Goal: Task Accomplishment & Management: Use online tool/utility

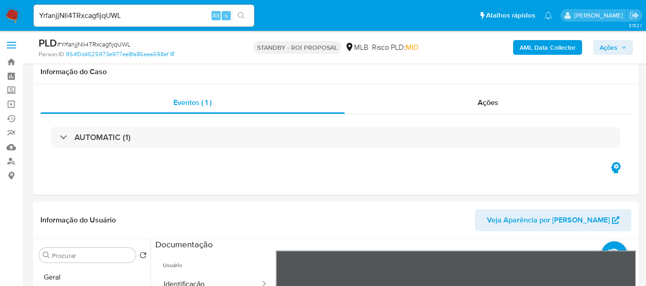
select select "10"
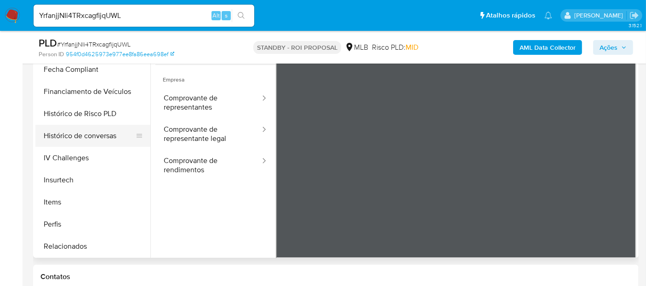
scroll to position [233, 0]
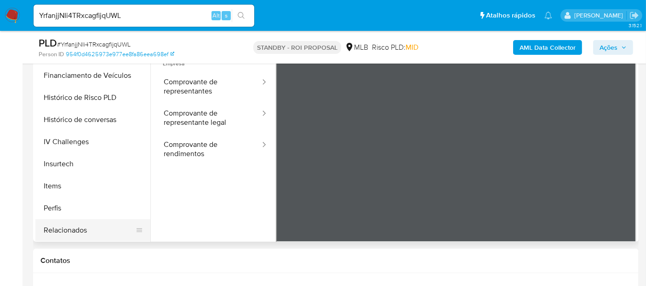
click at [72, 227] on button "Relacionados" at bounding box center [89, 230] width 108 height 22
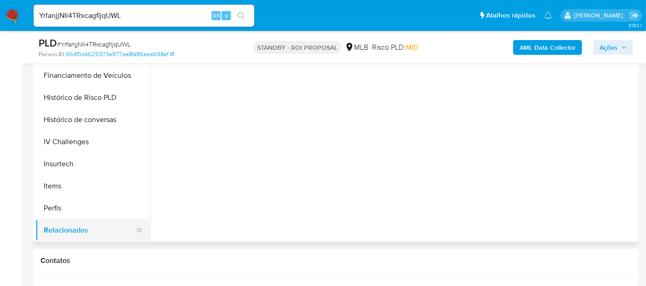
click at [76, 227] on button "Relacionados" at bounding box center [89, 230] width 108 height 22
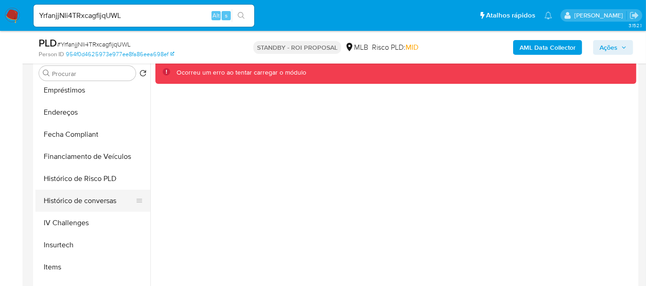
scroll to position [388, 0]
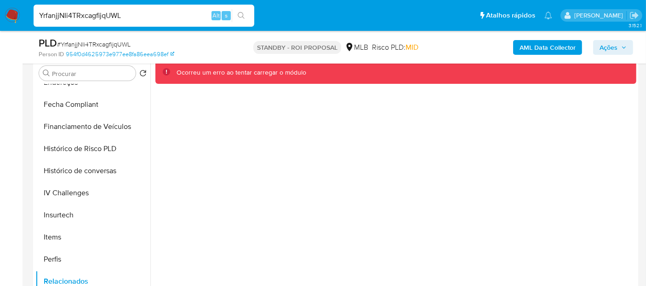
drag, startPoint x: 10, startPoint y: 17, endPoint x: 0, endPoint y: 17, distance: 9.7
click at [0, 17] on nav "Pausado Ver notificaciones YrfanjjNIi4TRxcagfijqUWL Alt s Atalhos rápidos Presi…" at bounding box center [323, 15] width 646 height 31
click at [13, 15] on img at bounding box center [13, 16] width 16 height 16
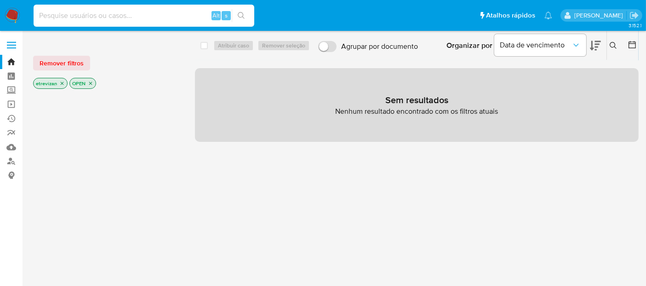
click at [85, 16] on input at bounding box center [144, 16] width 221 height 12
paste input "YrfanjjNIi4TRxcagfijqUWL"
type input "YrfanjjNIi4TRxcagfijqUWL"
click at [242, 14] on icon "search-icon" at bounding box center [241, 15] width 7 height 7
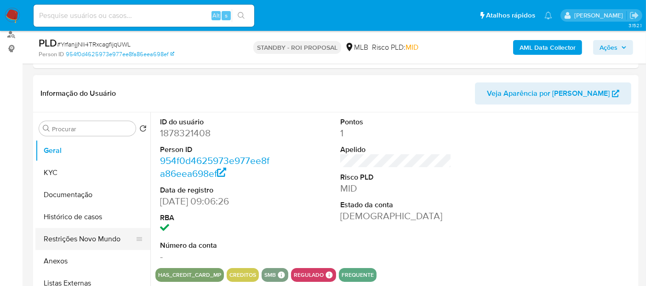
scroll to position [204, 0]
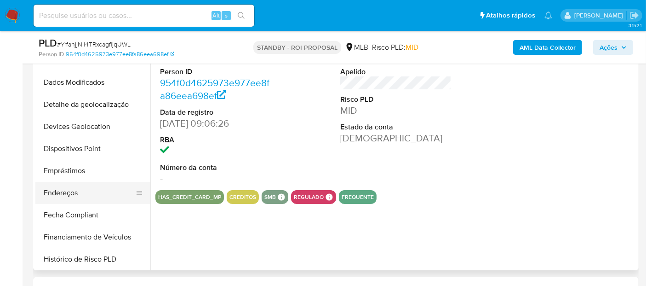
select select "10"
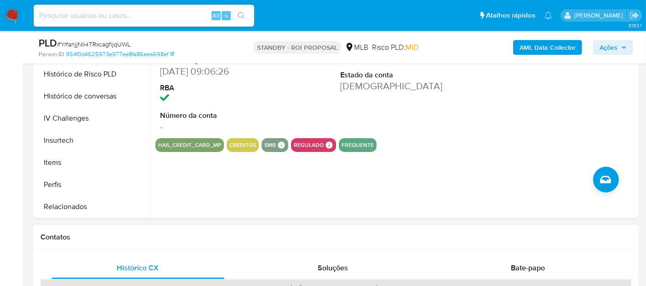
scroll to position [306, 0]
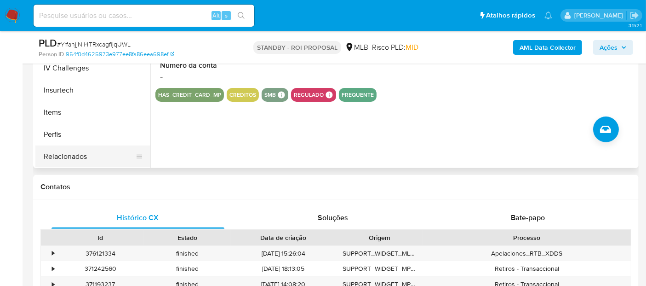
click at [63, 153] on button "Relacionados" at bounding box center [89, 156] width 108 height 22
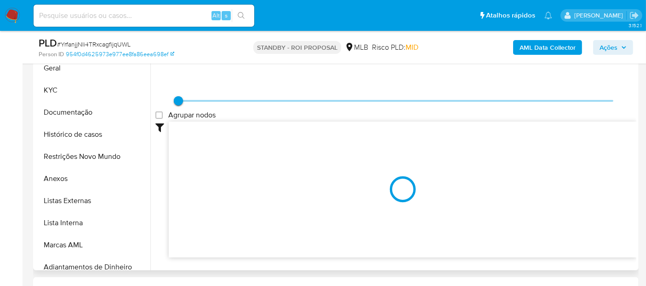
scroll to position [1, 0]
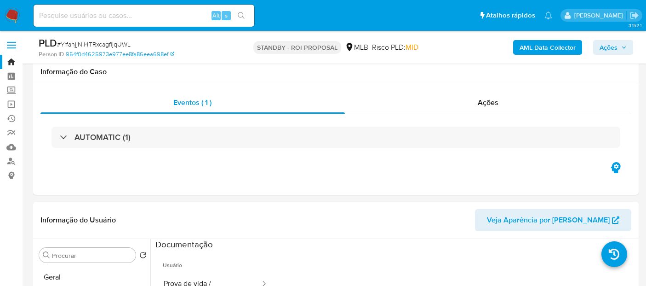
select select "10"
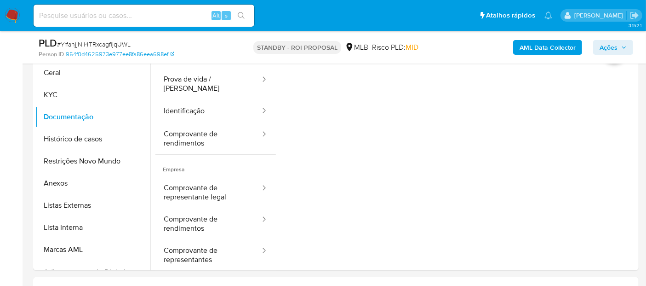
scroll to position [1, 0]
click at [125, 15] on input at bounding box center [144, 16] width 221 height 12
paste input "mdDtiFqJJWtCMRGXhVzhGQ0S"
type input "mdDtiFqJJWtCMRGXhVzhGQ0S"
click at [241, 14] on icon "search-icon" at bounding box center [241, 15] width 7 height 7
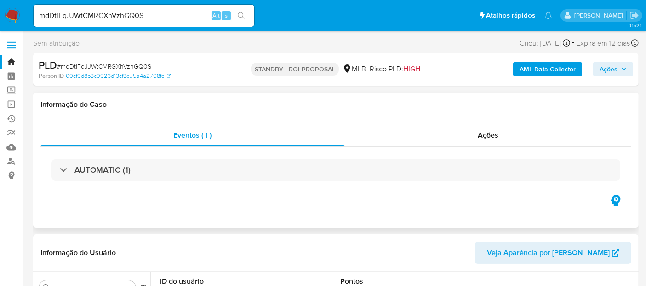
select select "10"
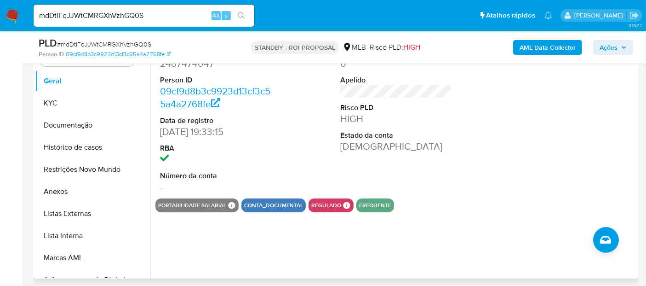
scroll to position [204, 0]
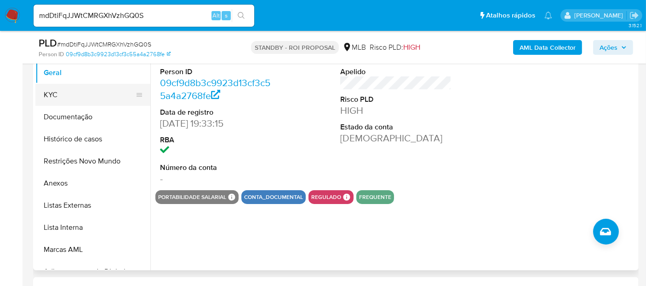
click at [57, 90] on button "KYC" at bounding box center [89, 95] width 108 height 22
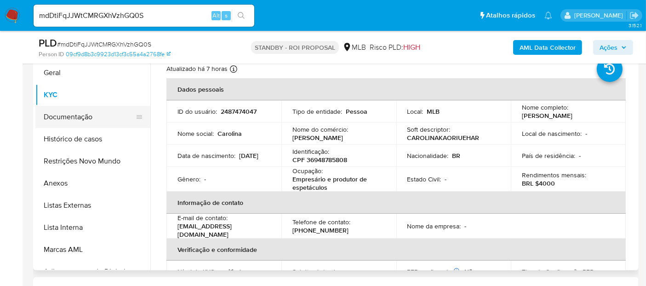
click at [73, 115] on button "Documentação" at bounding box center [89, 117] width 108 height 22
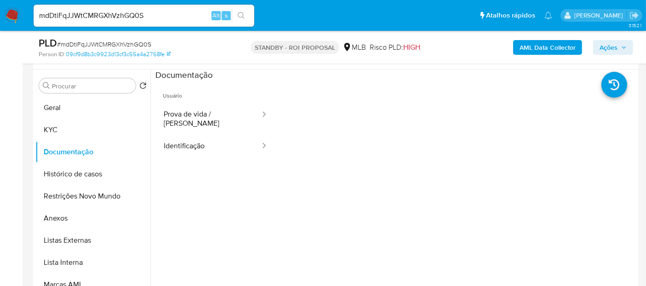
scroll to position [153, 0]
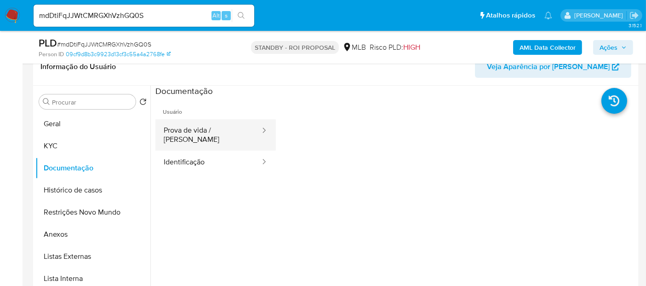
click at [212, 126] on button "Prova de vida / [PERSON_NAME]" at bounding box center [208, 134] width 106 height 31
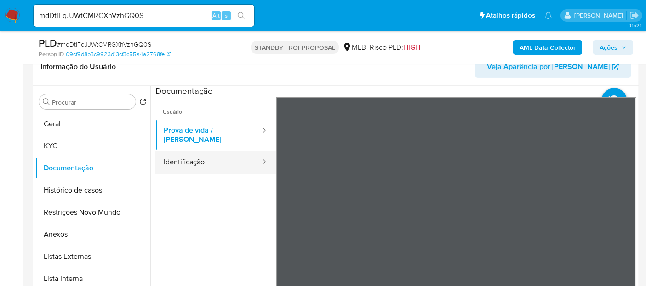
click at [195, 152] on button "Identificação" at bounding box center [208, 161] width 106 height 23
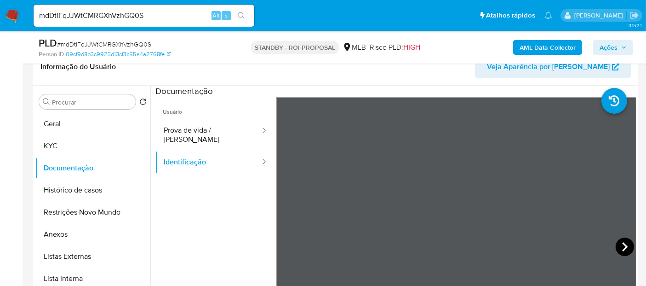
click at [622, 242] on icon at bounding box center [625, 246] width 6 height 9
click at [286, 248] on icon at bounding box center [287, 246] width 6 height 9
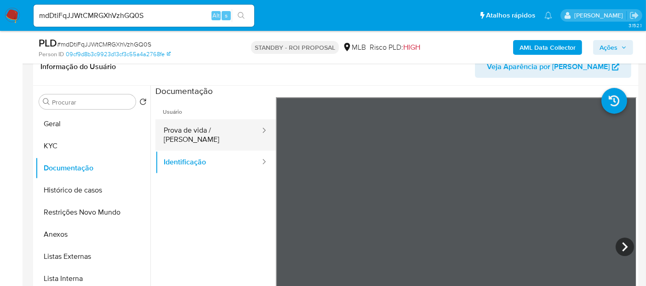
click at [193, 131] on button "Prova de vida / Selfie" at bounding box center [208, 134] width 106 height 31
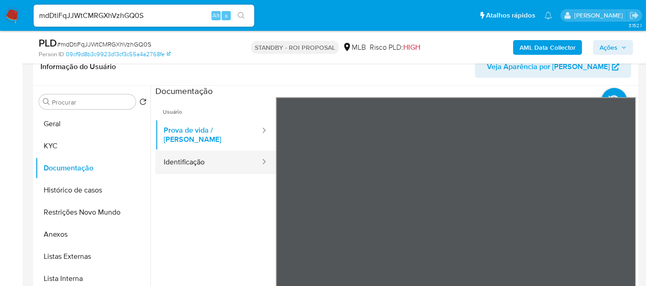
click at [211, 153] on button "Identificação" at bounding box center [208, 161] width 106 height 23
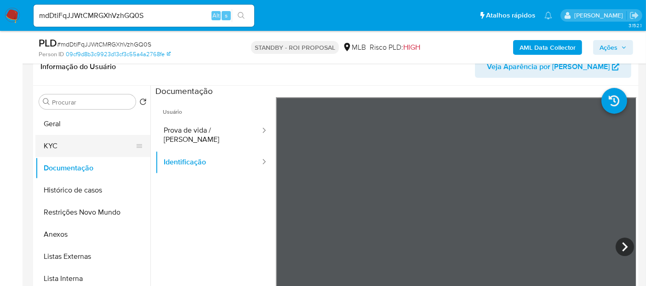
click at [76, 145] on button "KYC" at bounding box center [89, 146] width 108 height 22
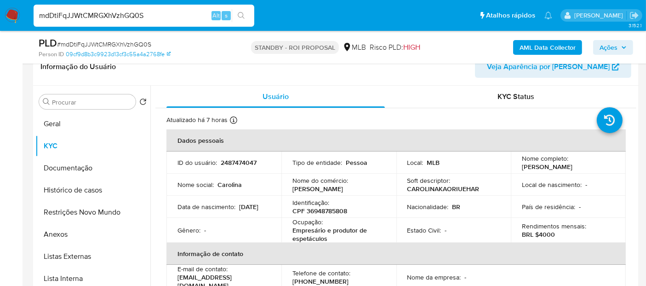
drag, startPoint x: 159, startPoint y: 14, endPoint x: 0, endPoint y: 17, distance: 158.7
click at [0, 17] on nav "Pausado Ver notificaciones mdDtiFqJJWtCMRGXhVzhGQ0S Alt s Atalhos rápidos Presi…" at bounding box center [323, 15] width 646 height 31
paste input "1UbR4EyD88ye2wAcnNl9gjxu"
type input "1UbR4EyD88ye2wAcnNl9gjxu"
click at [239, 16] on icon "search-icon" at bounding box center [241, 15] width 7 height 7
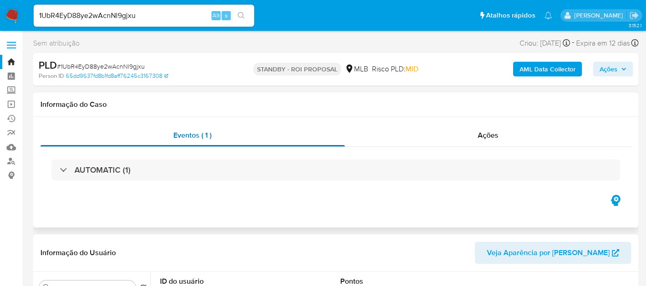
select select "10"
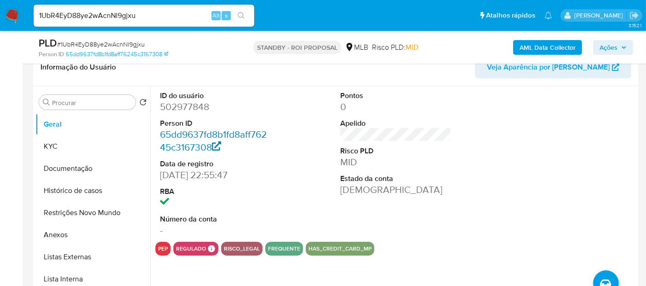
scroll to position [153, 0]
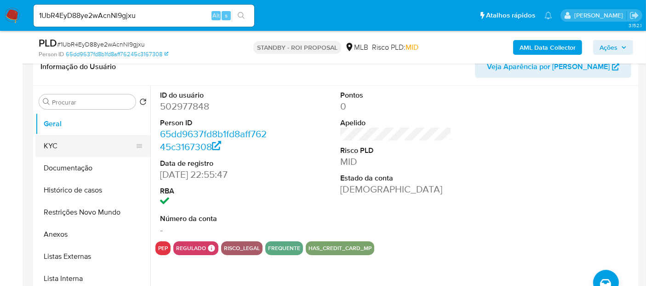
click at [62, 148] on button "KYC" at bounding box center [89, 146] width 108 height 22
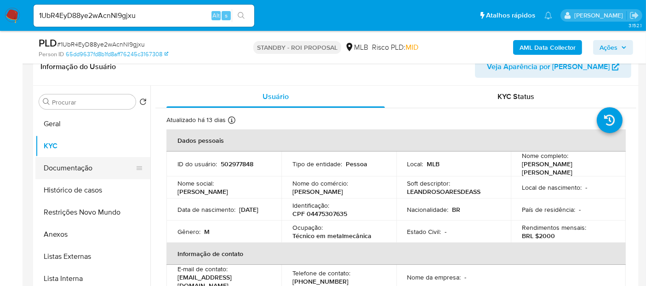
click at [86, 169] on button "Documentação" at bounding box center [89, 168] width 108 height 22
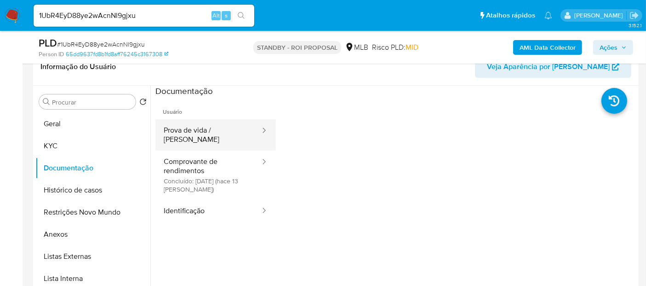
click at [208, 134] on button "Prova de vida / Selfie" at bounding box center [208, 134] width 106 height 31
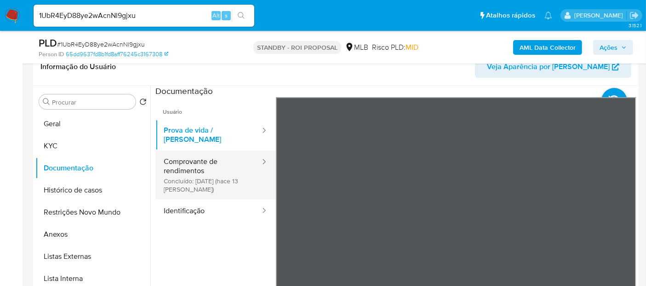
click at [195, 153] on button "Comprovante de rendimentos Concluído: 31/07/2025 (hace 13 días)" at bounding box center [208, 174] width 106 height 49
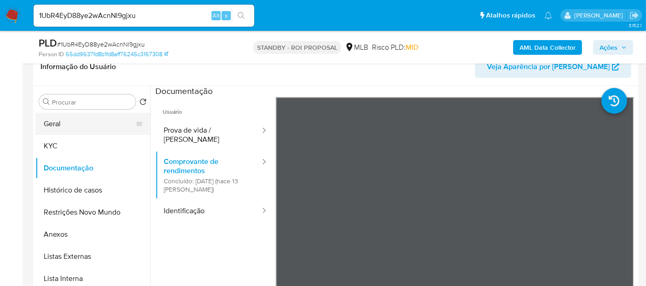
click at [72, 126] on button "Geral" at bounding box center [89, 124] width 108 height 22
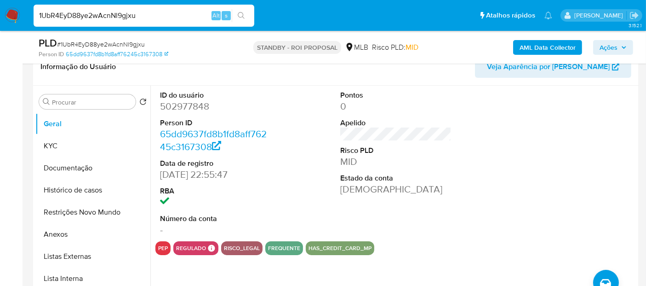
drag, startPoint x: 140, startPoint y: 15, endPoint x: 0, endPoint y: 20, distance: 140.4
click at [0, 20] on nav "Pausado Ver notificaciones 1UbR4EyD88ye2wAcnNl9gjxu Alt s Atalhos rápidos Presi…" at bounding box center [323, 15] width 646 height 31
paste input "76v1oeUx8Z7jnr0oddfPuE66"
type input "76v1oeUx8Z7jnr0oddfPuE66"
click at [241, 13] on icon "search-icon" at bounding box center [241, 15] width 7 height 7
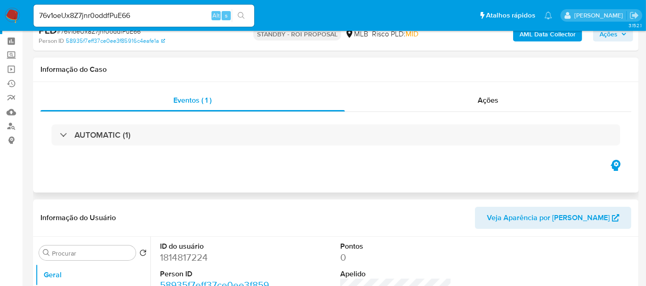
scroll to position [51, 0]
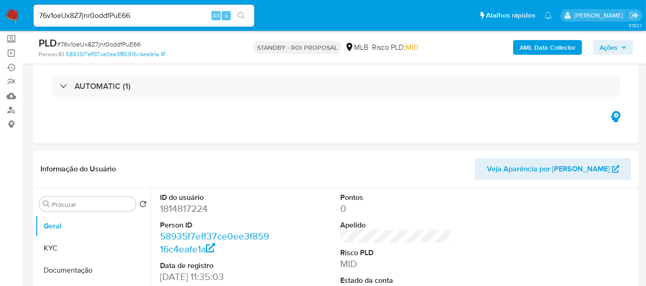
select select "10"
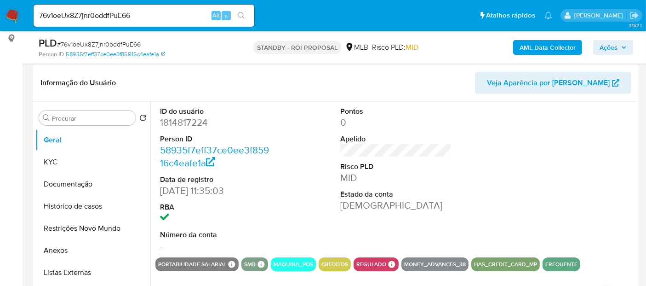
scroll to position [153, 0]
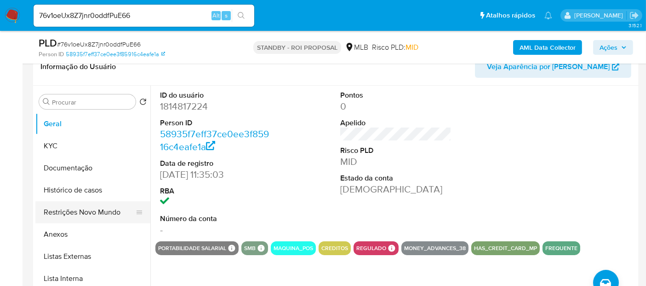
click at [81, 214] on button "Restrições Novo Mundo" at bounding box center [89, 212] width 108 height 22
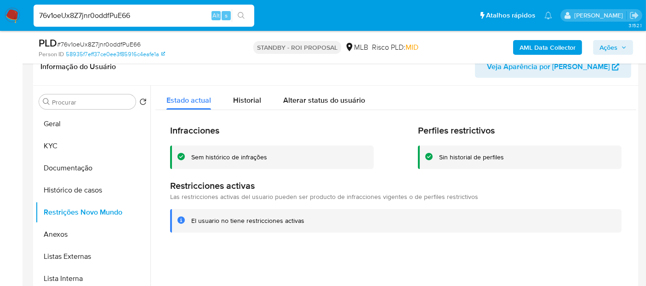
drag, startPoint x: 159, startPoint y: 15, endPoint x: 0, endPoint y: -6, distance: 160.5
paste input "cMO9iXuKwSG7deVfTZLZQcJQ"
type input "cMO9iXuKwSG7deVfTZLZQcJQ"
click at [241, 14] on icon "search-icon" at bounding box center [241, 15] width 7 height 7
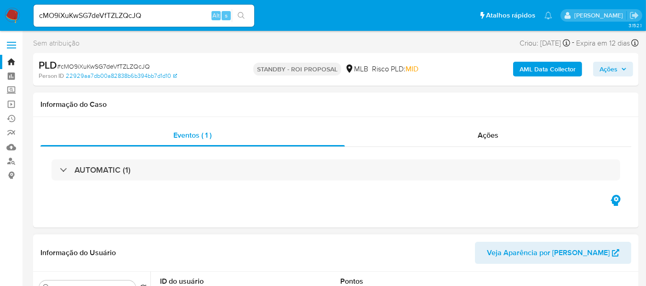
select select "10"
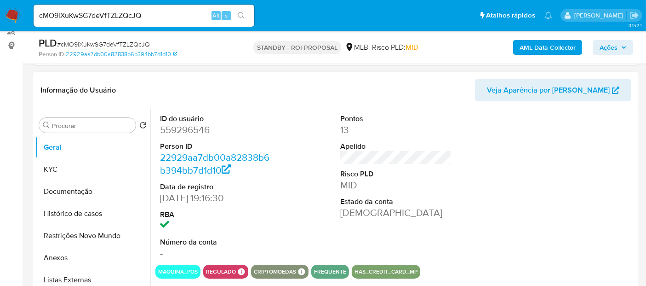
scroll to position [153, 0]
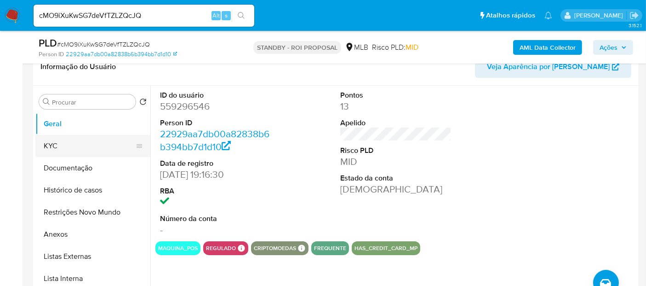
click at [80, 146] on button "KYC" at bounding box center [89, 146] width 108 height 22
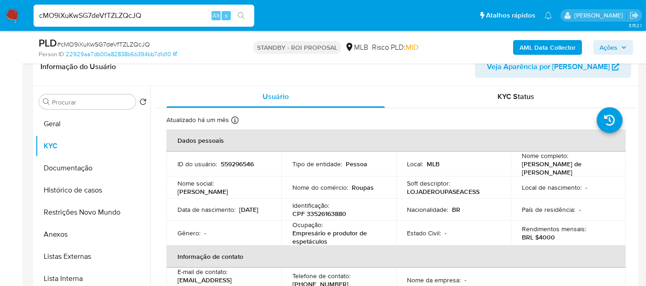
drag, startPoint x: 156, startPoint y: 14, endPoint x: 0, endPoint y: 16, distance: 156.4
click at [0, 16] on nav "Pausado Ver notificaciones cMO9iXuKwSG7deVfTZLZQcJQ Alt s Atalhos rápidos Presi…" at bounding box center [323, 15] width 646 height 31
paste input "zL9O53AU98AZZwa8Ke96v4nJ"
type input "zL9O53AU98AZZwa8Ke96v4nJ"
click at [241, 12] on icon "search-icon" at bounding box center [241, 15] width 7 height 7
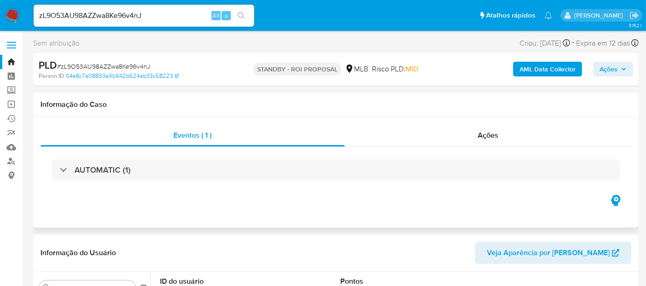
scroll to position [51, 0]
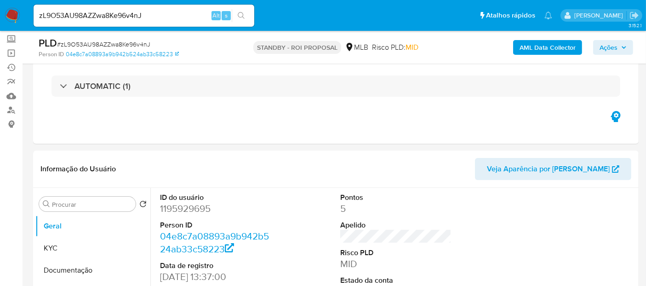
select select "10"
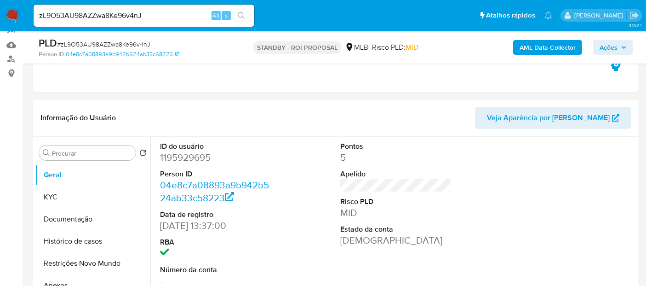
scroll to position [153, 0]
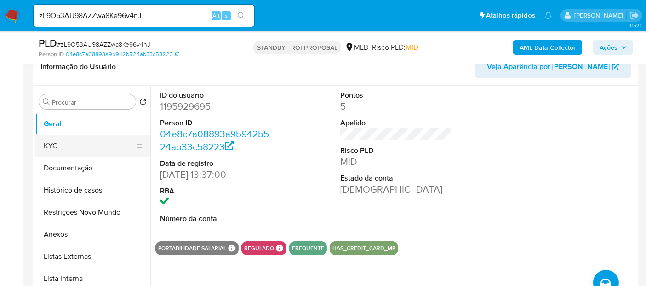
click at [65, 145] on button "KYC" at bounding box center [89, 146] width 108 height 22
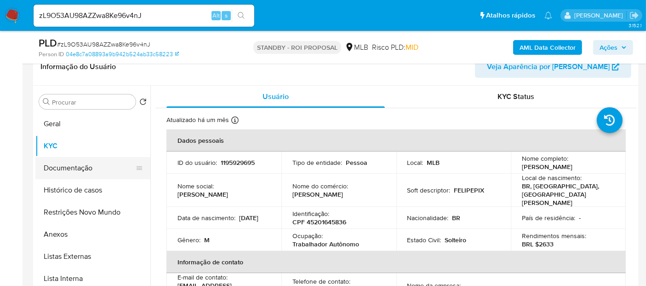
click at [63, 166] on button "Documentação" at bounding box center [89, 168] width 108 height 22
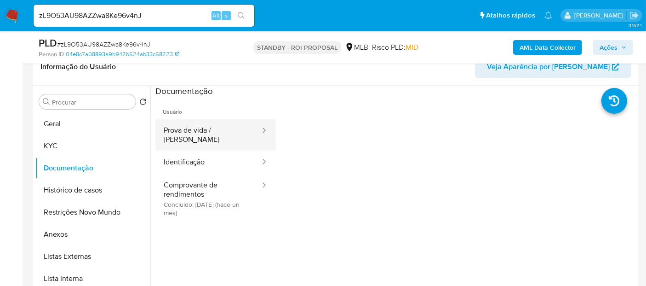
click at [217, 133] on button "Prova de vida / Selfie" at bounding box center [208, 134] width 106 height 31
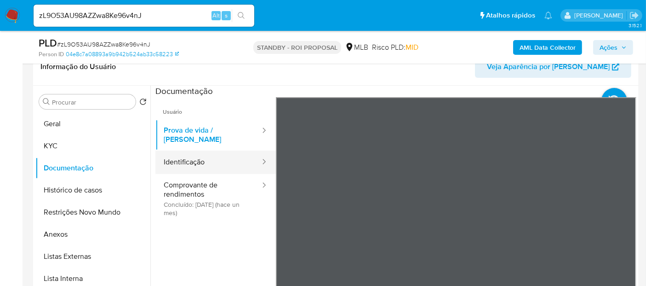
click at [202, 156] on button "Identificação" at bounding box center [208, 161] width 106 height 23
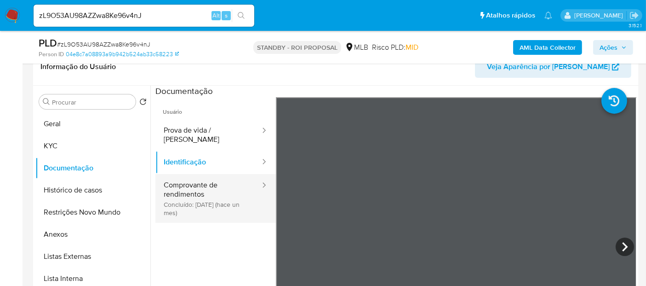
click at [185, 180] on button "Comprovante de rendimentos Concluído: 17/07/2025 (hace un mes)" at bounding box center [208, 198] width 106 height 49
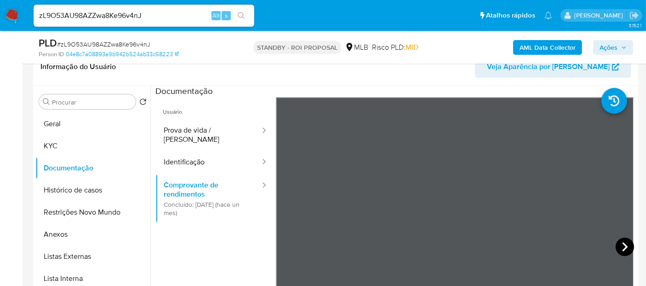
click at [619, 246] on icon at bounding box center [625, 246] width 18 height 18
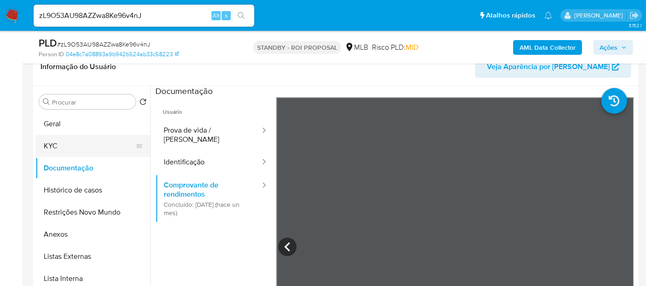
click at [51, 144] on button "KYC" at bounding box center [89, 146] width 108 height 22
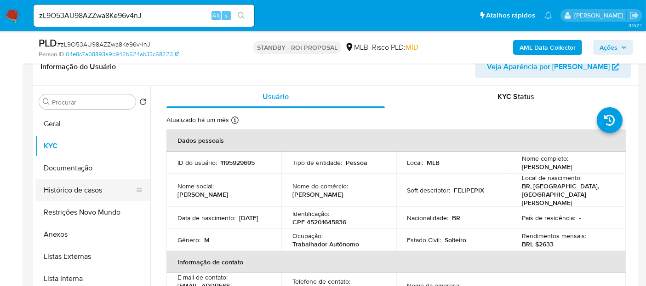
click at [67, 186] on button "Histórico de casos" at bounding box center [89, 190] width 108 height 22
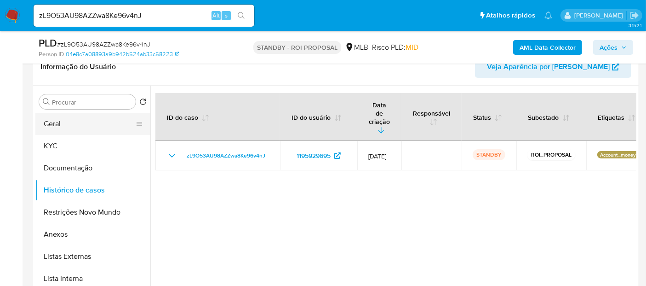
click at [63, 125] on button "Geral" at bounding box center [89, 124] width 108 height 22
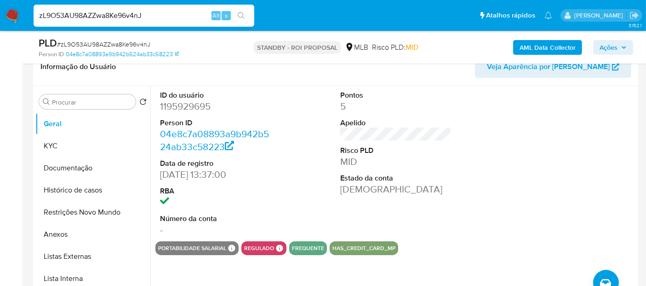
drag, startPoint x: 153, startPoint y: 12, endPoint x: 0, endPoint y: 16, distance: 152.7
click at [0, 16] on nav "Pausado Ver notificaciones zL9O53AU98AZZwa8Ke96v4nJ Alt s Atalhos rápidos Presi…" at bounding box center [323, 15] width 646 height 31
paste input "RBhvAApwD0gwBkCsH3bNi0yG"
type input "RBhvAApwD0gwBkCsH3bNi0yG"
click at [242, 13] on icon "search-icon" at bounding box center [241, 15] width 7 height 7
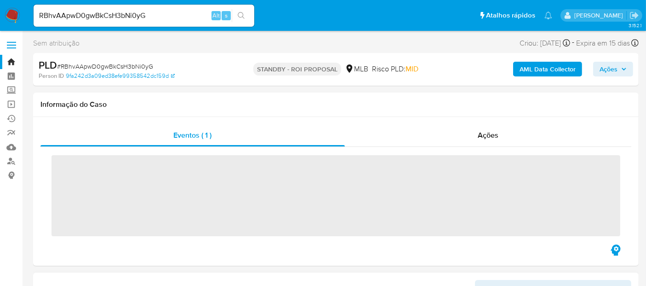
select select "10"
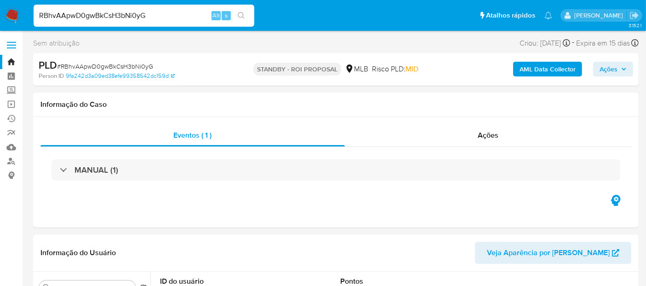
drag, startPoint x: 165, startPoint y: 16, endPoint x: 0, endPoint y: 31, distance: 165.8
paste input "gGpuWQyEYegA6Ac9l0c5BtcZ"
type input "gGpuWQyEYegA6Ac9l0c5BtcZ"
click at [241, 13] on icon "search-icon" at bounding box center [241, 15] width 7 height 7
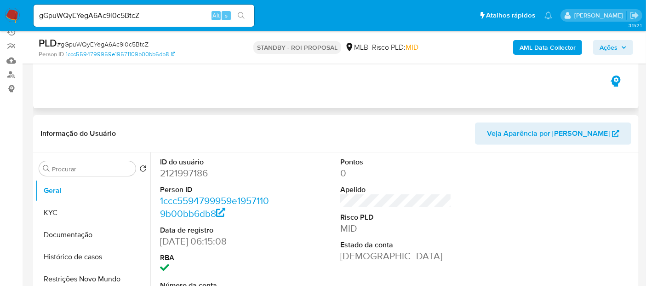
scroll to position [102, 0]
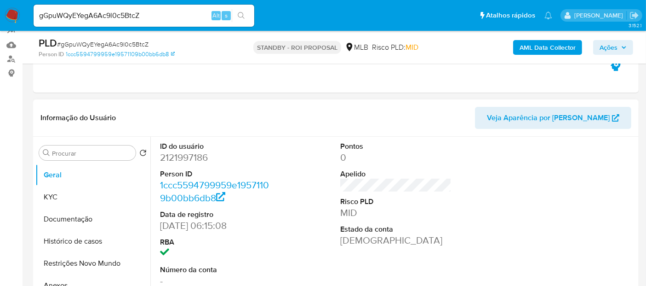
select select "10"
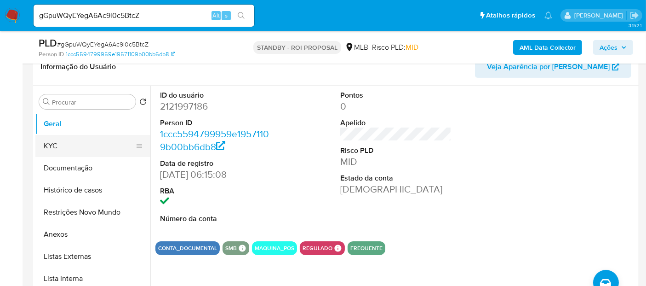
click at [64, 144] on button "KYC" at bounding box center [89, 146] width 108 height 22
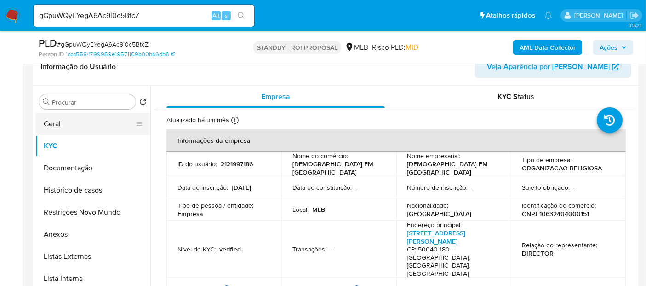
click at [50, 124] on button "Geral" at bounding box center [89, 124] width 108 height 22
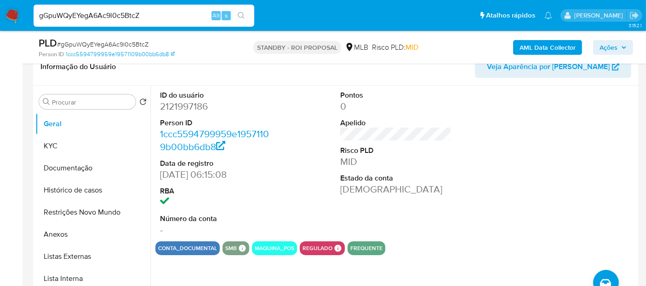
drag, startPoint x: 154, startPoint y: 14, endPoint x: 0, endPoint y: 22, distance: 154.2
click at [0, 22] on nav "Pausado Ver notificaciones gGpuWQyEYegA6Ac9l0c5BtcZ Alt s Atalhos rápidos Presi…" at bounding box center [323, 15] width 646 height 31
paste input "RQI0Hlls5u0yKwnYGCzaBKtT"
type input "RQI0Hlls5u0yKwnYGCzaBKtT"
click at [236, 12] on button "search-icon" at bounding box center [241, 15] width 19 height 13
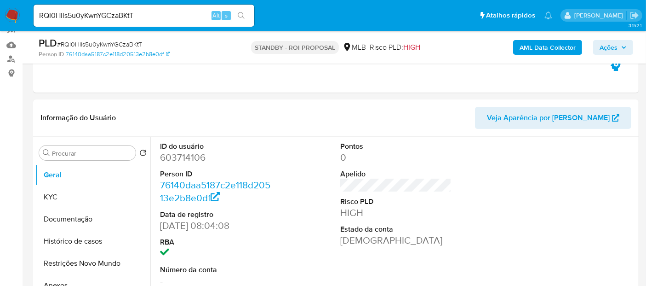
scroll to position [153, 0]
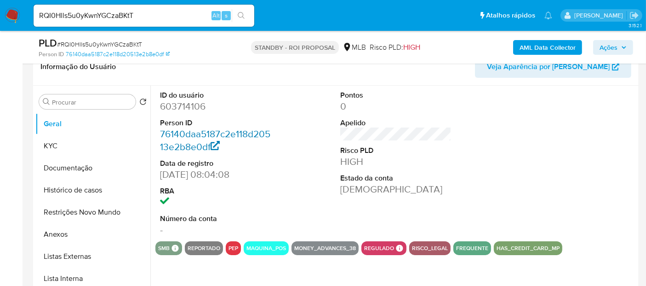
select select "10"
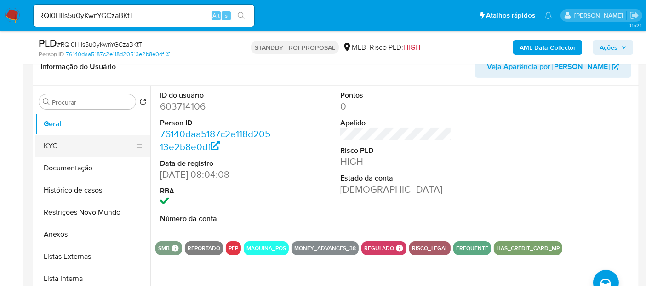
click at [69, 146] on button "KYC" at bounding box center [89, 146] width 108 height 22
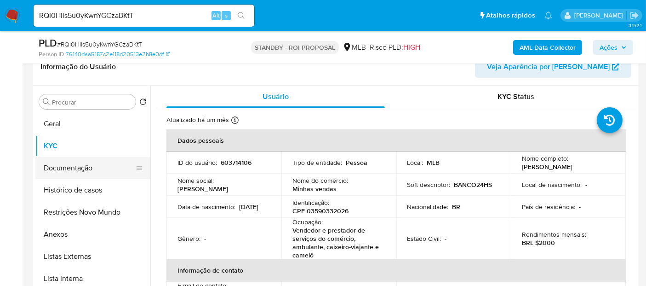
click at [67, 167] on button "Documentação" at bounding box center [89, 168] width 108 height 22
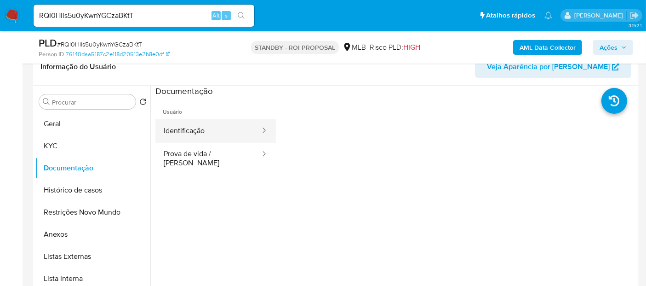
click at [200, 132] on button "Identificação" at bounding box center [208, 130] width 106 height 23
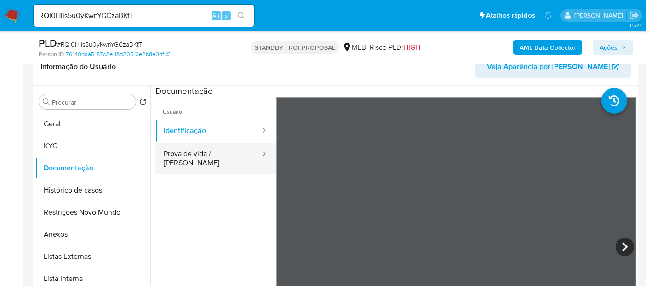
drag, startPoint x: 189, startPoint y: 147, endPoint x: 202, endPoint y: 148, distance: 13.8
click at [189, 148] on button "Prova de vida / Selfie" at bounding box center [208, 158] width 106 height 31
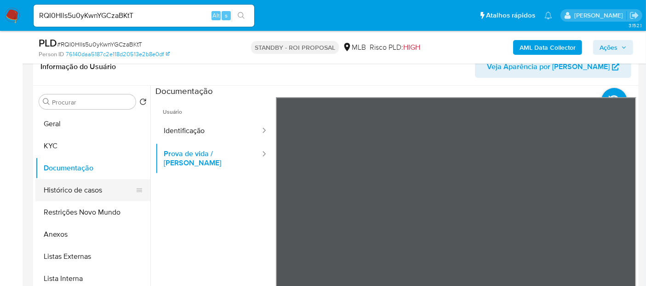
click at [72, 189] on button "Histórico de casos" at bounding box center [89, 190] width 108 height 22
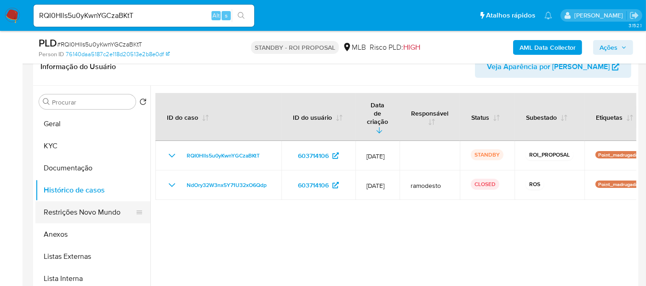
click at [79, 212] on button "Restrições Novo Mundo" at bounding box center [89, 212] width 108 height 22
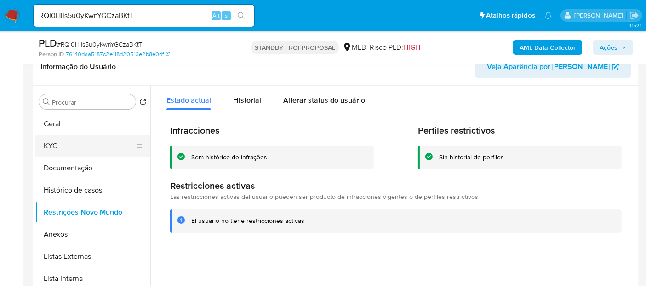
click at [67, 146] on button "KYC" at bounding box center [89, 146] width 108 height 22
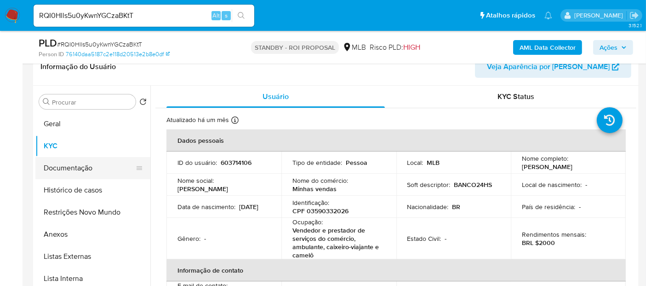
click at [77, 167] on button "Documentação" at bounding box center [89, 168] width 108 height 22
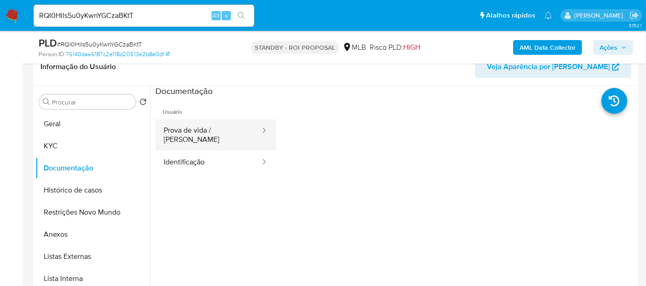
click at [210, 137] on button "Prova de vida / Selfie" at bounding box center [208, 134] width 106 height 31
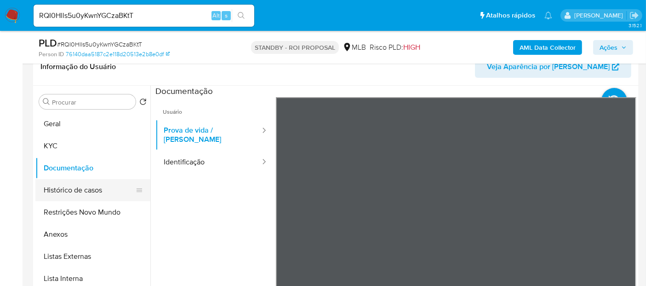
click at [73, 192] on button "Histórico de casos" at bounding box center [89, 190] width 108 height 22
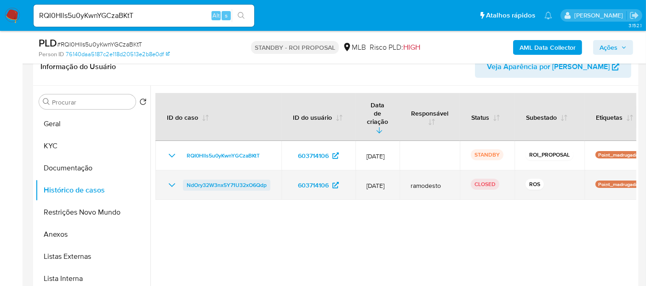
click at [234, 179] on span "NdOry32W3nx5Y71U32xO6Qdp" at bounding box center [227, 184] width 80 height 11
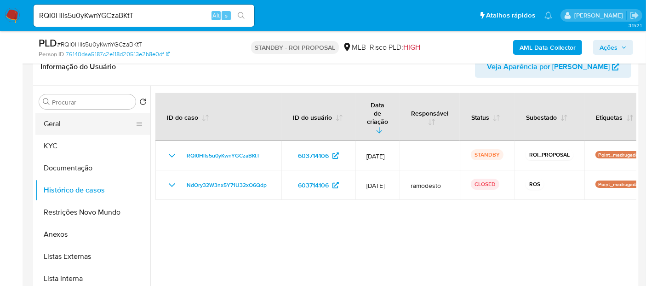
click at [60, 127] on button "Geral" at bounding box center [89, 124] width 108 height 22
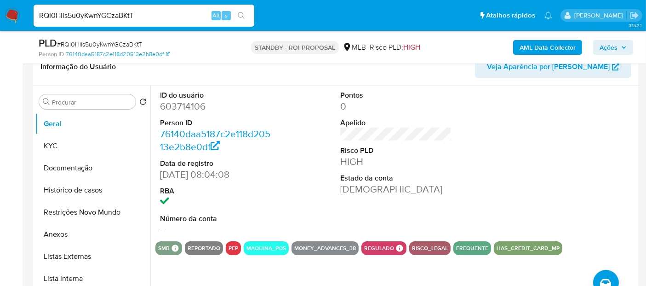
drag, startPoint x: 144, startPoint y: 11, endPoint x: 0, endPoint y: 12, distance: 143.9
click at [0, 12] on nav "Pausado Ver notificaciones RQI0Hlls5u0yKwnYGCzaBKtT Alt s Atalhos rápidos Presi…" at bounding box center [323, 15] width 646 height 31
paste input "EzpWVsz4lY2WFhpgy1QUmRVd"
type input "EzpWVsz4lY2WFhpgy1QUmRVd"
click at [242, 12] on icon "search-icon" at bounding box center [241, 15] width 7 height 7
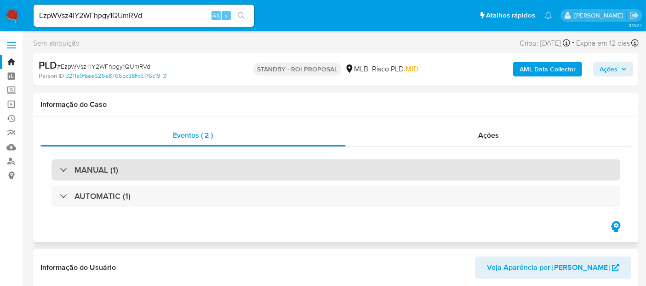
select select "10"
click at [202, 167] on div "MANUAL (1)" at bounding box center [336, 169] width 569 height 21
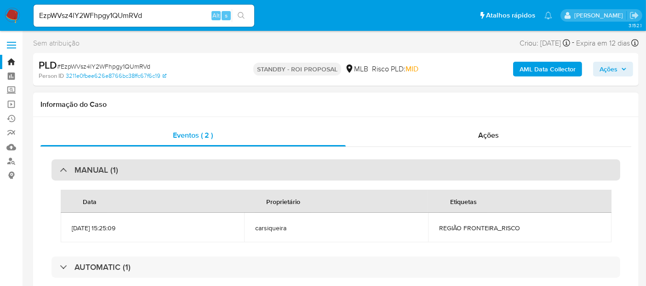
click at [202, 167] on div "MANUAL (1)" at bounding box center [336, 169] width 569 height 21
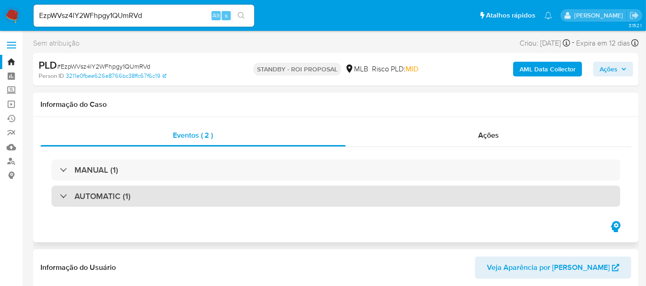
click at [196, 200] on div "AUTOMATIC (1)" at bounding box center [336, 195] width 569 height 21
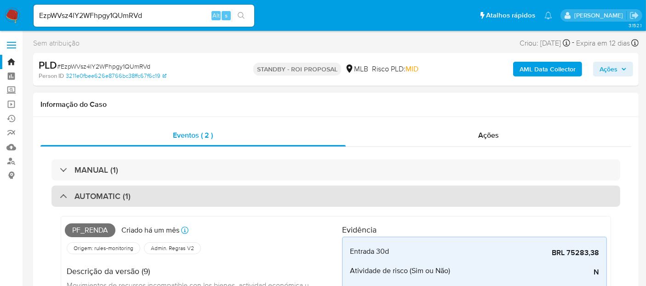
click at [201, 195] on div "AUTOMATIC (1)" at bounding box center [336, 195] width 569 height 21
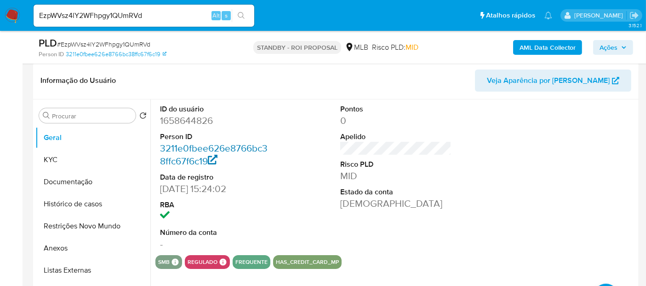
scroll to position [204, 0]
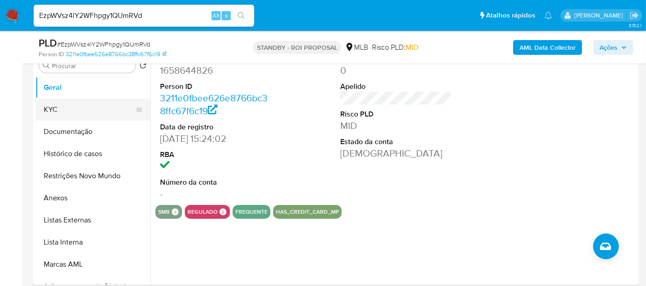
drag, startPoint x: 55, startPoint y: 112, endPoint x: 98, endPoint y: 108, distance: 43.5
click at [55, 112] on button "KYC" at bounding box center [89, 109] width 108 height 22
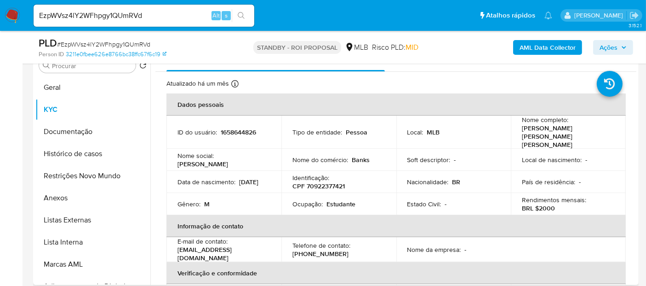
click at [224, 178] on div "Data de nascimento : 17/01/2006" at bounding box center [224, 182] width 93 height 8
copy p "7/01/2006"
drag, startPoint x: 58, startPoint y: 85, endPoint x: 74, endPoint y: 86, distance: 15.6
click at [58, 85] on button "Geral" at bounding box center [89, 87] width 108 height 22
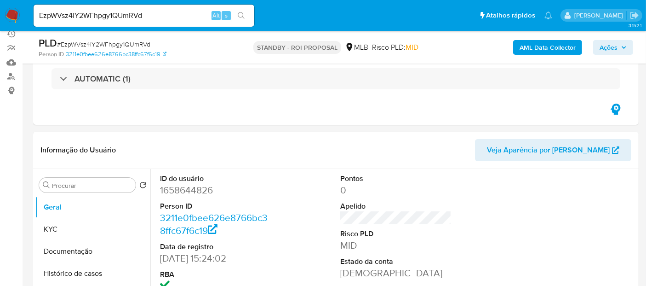
scroll to position [51, 0]
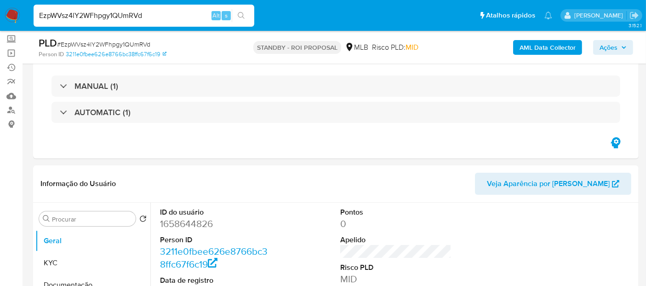
drag, startPoint x: 155, startPoint y: 14, endPoint x: 0, endPoint y: 21, distance: 155.6
click at [0, 21] on nav "Pausado Ver notificaciones EzpWVsz4lY2WFhpgy1QUmRVd Alt s Atalhos rápidos Presi…" at bounding box center [323, 15] width 646 height 31
paste input "uxQcbKFn6gthUKr6fa86osbi"
type input "uxQcbKFn6gthUKr6fa86osbi"
click at [235, 11] on button "search-icon" at bounding box center [241, 15] width 19 height 13
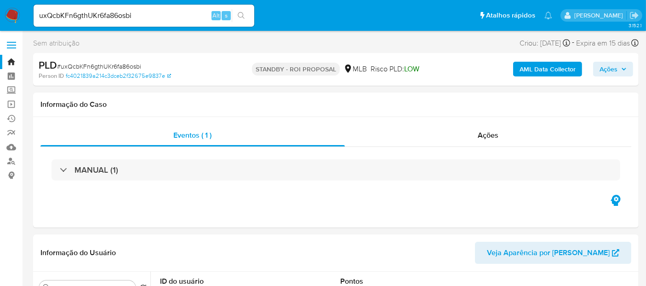
select select "10"
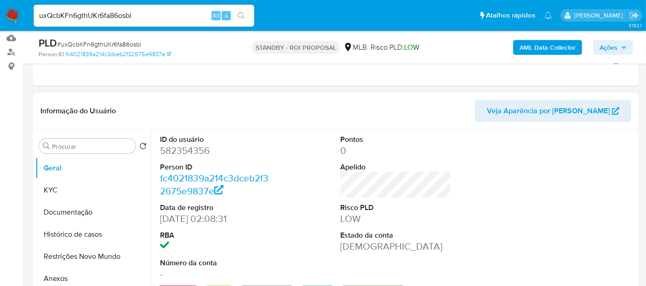
scroll to position [153, 0]
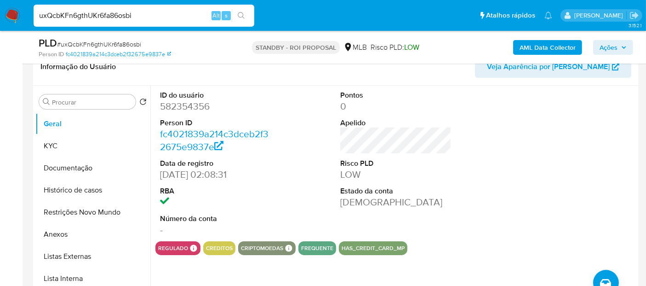
drag, startPoint x: 58, startPoint y: 19, endPoint x: 0, endPoint y: 19, distance: 57.9
click at [0, 19] on nav "Pausado Ver notificaciones uxQcbKFn6gthUKr6fa86osbi Alt s Atalhos rápidos Presi…" at bounding box center [323, 15] width 646 height 31
click at [240, 15] on icon "search-icon" at bounding box center [241, 15] width 7 height 7
drag, startPoint x: 59, startPoint y: 143, endPoint x: 67, endPoint y: 140, distance: 8.0
click at [60, 143] on button "KYC" at bounding box center [89, 146] width 108 height 22
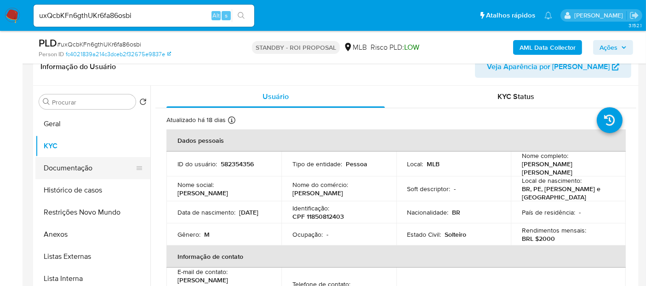
click at [72, 170] on button "Documentação" at bounding box center [89, 168] width 108 height 22
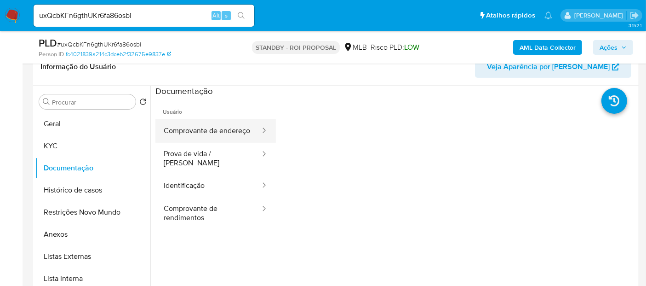
click at [210, 132] on button "Comprovante de endereço" at bounding box center [208, 130] width 106 height 23
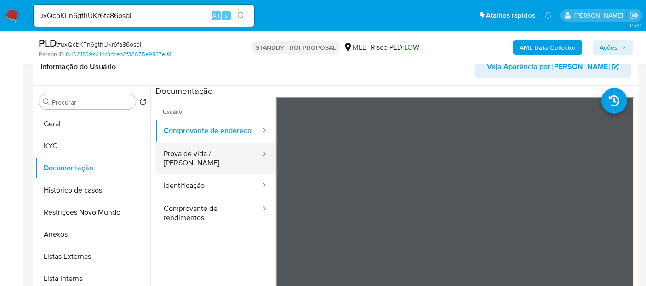
click at [202, 160] on button "Prova de vida / Selfie" at bounding box center [208, 158] width 106 height 31
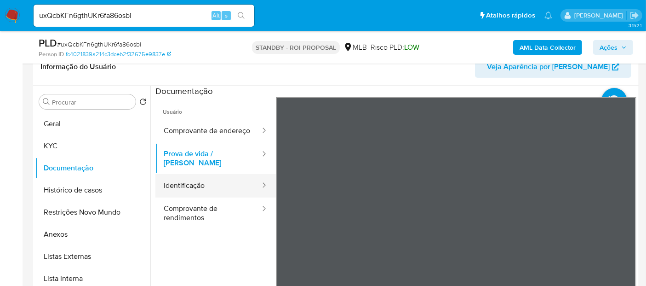
drag, startPoint x: 202, startPoint y: 186, endPoint x: 244, endPoint y: 182, distance: 41.6
click at [201, 186] on button "Identificação" at bounding box center [208, 185] width 106 height 23
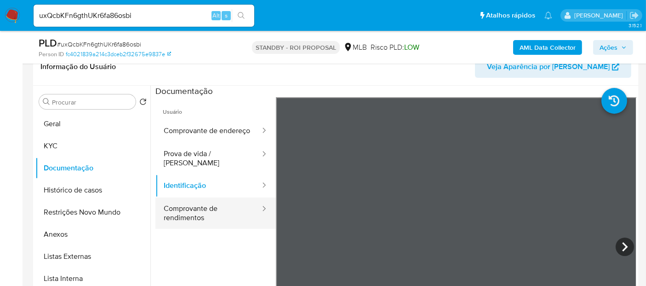
click at [203, 208] on button "Comprovante de rendimentos" at bounding box center [208, 212] width 106 height 31
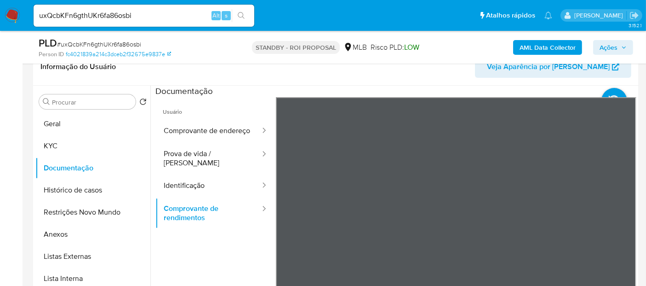
drag, startPoint x: 147, startPoint y: 14, endPoint x: 0, endPoint y: 37, distance: 148.9
paste input "jidT8gTOcq9dVTh8p6hbw0SM"
type input "jidT8gTOcq9dVTh8p6hbw0SM"
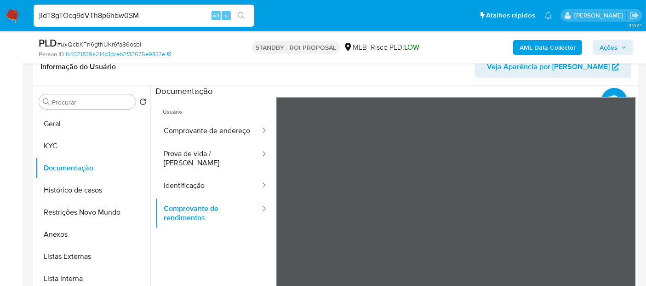
click at [241, 14] on icon "search-icon" at bounding box center [241, 15] width 7 height 7
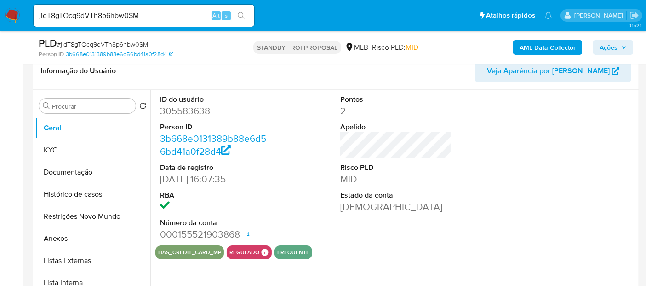
select select "10"
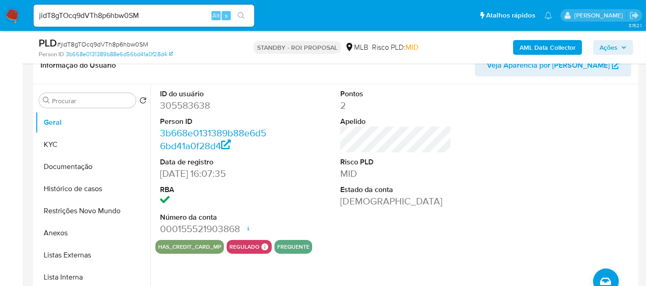
scroll to position [153, 0]
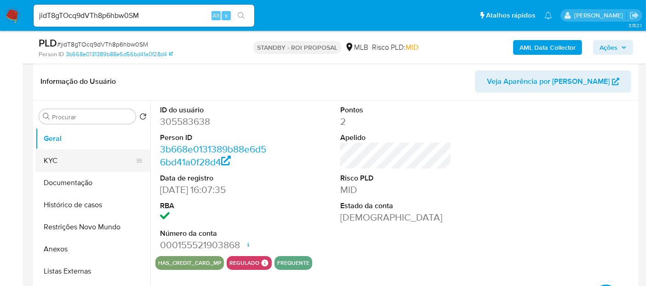
click at [55, 159] on button "KYC" at bounding box center [89, 160] width 108 height 22
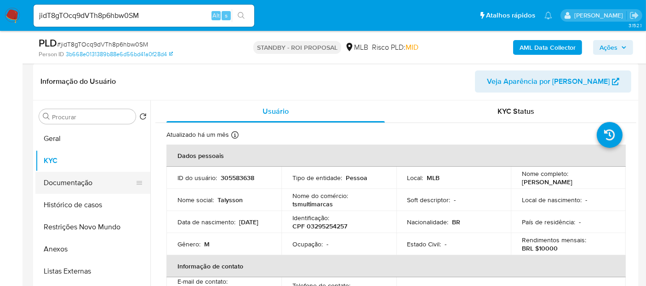
click at [80, 180] on button "Documentação" at bounding box center [89, 183] width 108 height 22
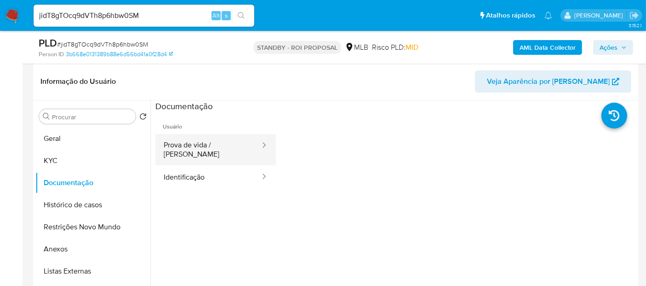
click at [206, 143] on button "Prova de vida / Selfie" at bounding box center [208, 149] width 106 height 31
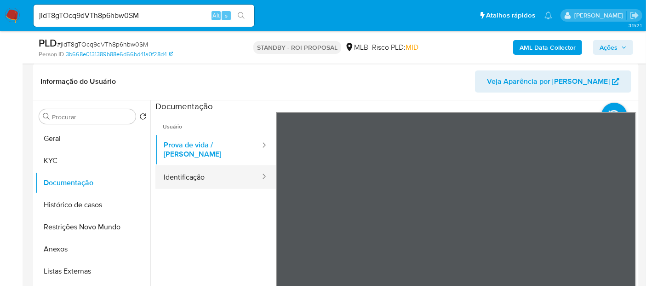
drag, startPoint x: 189, startPoint y: 168, endPoint x: 248, endPoint y: 171, distance: 58.9
click at [190, 168] on button "Identificação" at bounding box center [208, 176] width 106 height 23
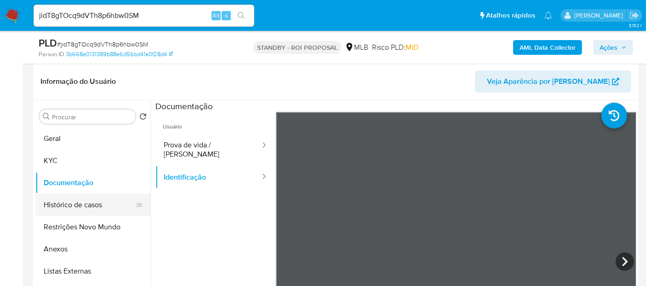
click at [77, 203] on button "Histórico de casos" at bounding box center [89, 205] width 108 height 22
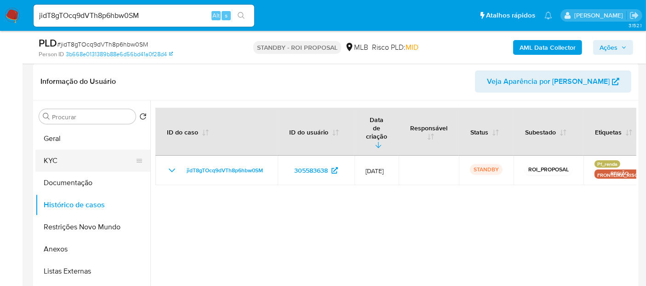
click at [50, 160] on button "KYC" at bounding box center [89, 160] width 108 height 22
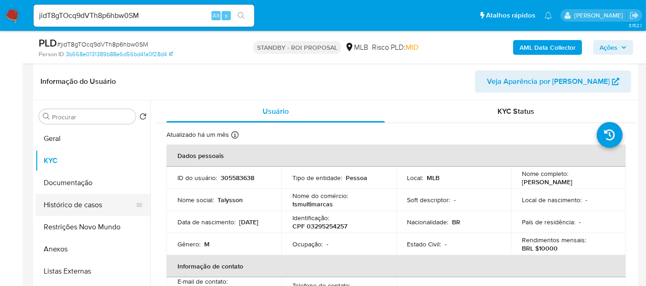
click at [80, 199] on button "Histórico de casos" at bounding box center [89, 205] width 108 height 22
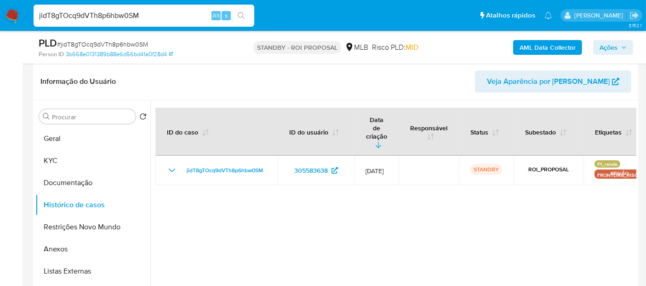
drag, startPoint x: 159, startPoint y: 15, endPoint x: 0, endPoint y: 36, distance: 160.1
paste input "ZurTTxX9IAKz8qe5U7Fi9w2S"
type input "ZurTTxX9IAKz8qe5U7Fi9w2S"
click at [246, 12] on button "search-icon" at bounding box center [241, 15] width 19 height 13
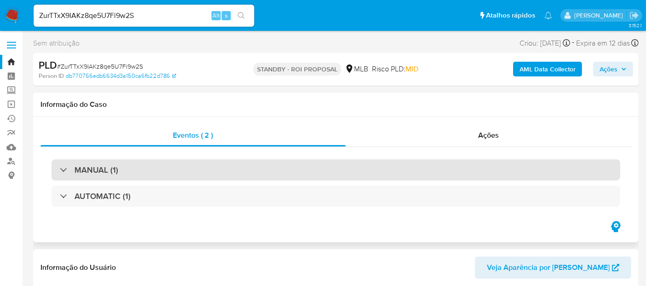
select select "10"
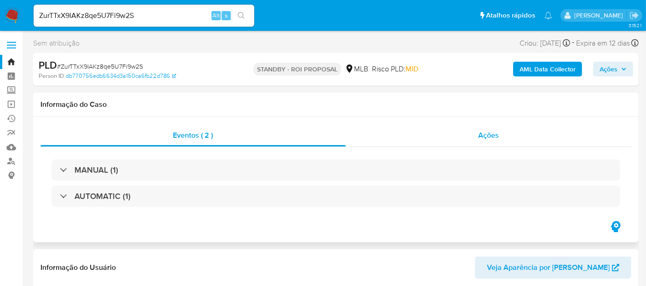
click at [486, 134] on span "Ações" at bounding box center [488, 135] width 21 height 11
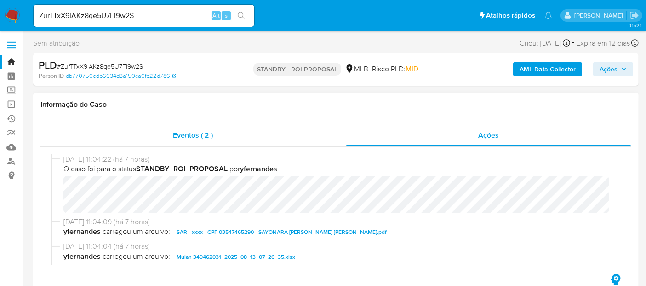
click at [189, 137] on span "Eventos ( 2 )" at bounding box center [193, 135] width 40 height 11
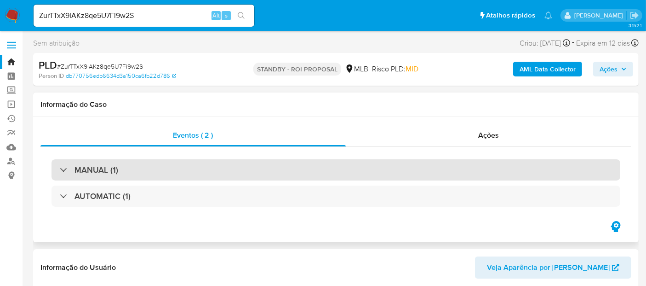
click at [194, 170] on div "MANUAL (1)" at bounding box center [336, 169] width 569 height 21
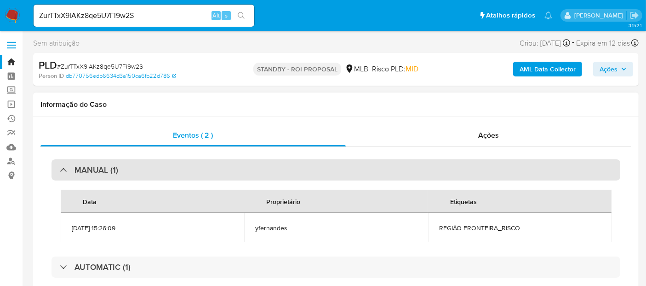
click at [194, 170] on div "MANUAL (1)" at bounding box center [336, 169] width 569 height 21
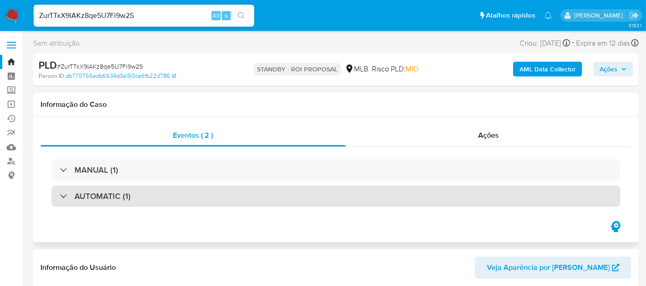
click at [196, 195] on div "AUTOMATIC (1)" at bounding box center [336, 195] width 569 height 21
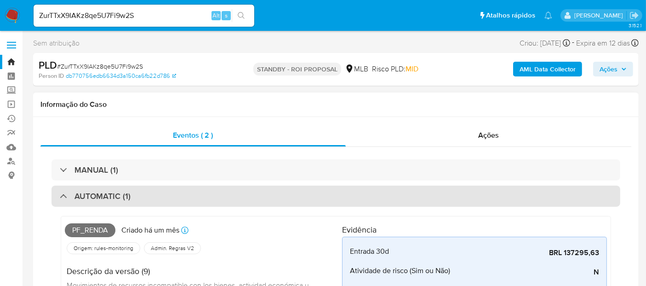
click at [196, 195] on div "AUTOMATIC (1)" at bounding box center [336, 195] width 569 height 21
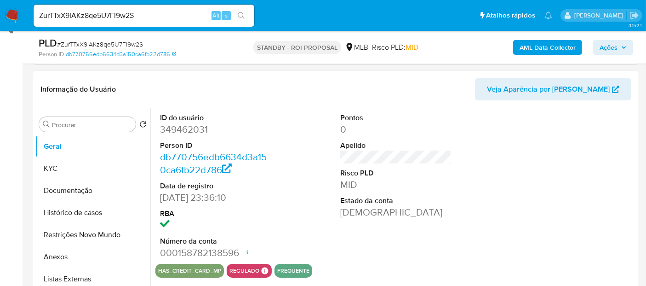
scroll to position [153, 0]
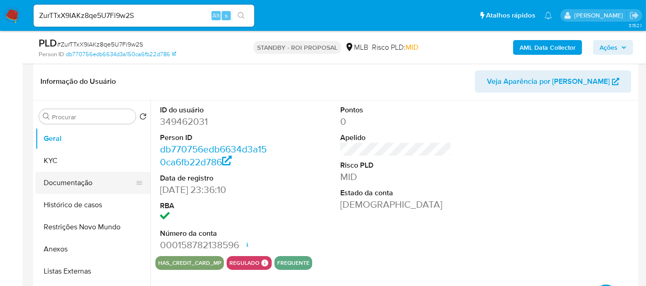
click at [85, 177] on button "Documentação" at bounding box center [89, 183] width 108 height 22
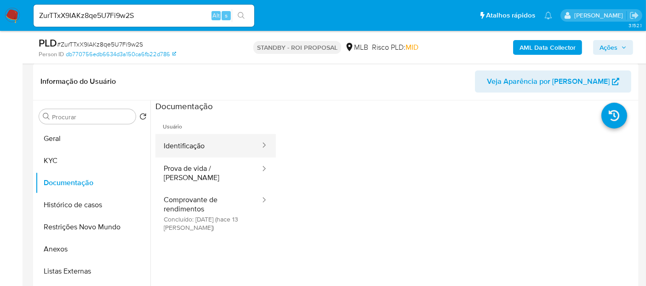
click at [214, 146] on button "Identificação" at bounding box center [208, 145] width 106 height 23
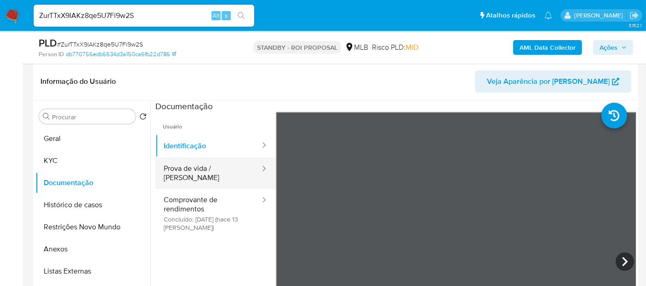
click at [201, 167] on button "Prova de vida / Selfie" at bounding box center [208, 172] width 106 height 31
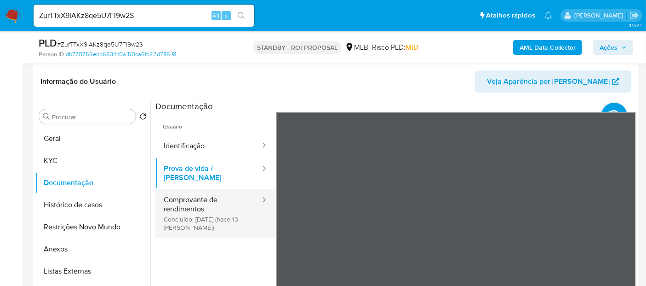
click at [192, 195] on button "Comprovante de rendimentos Concluído: 31/07/2025 (hace 13 días)" at bounding box center [208, 213] width 106 height 49
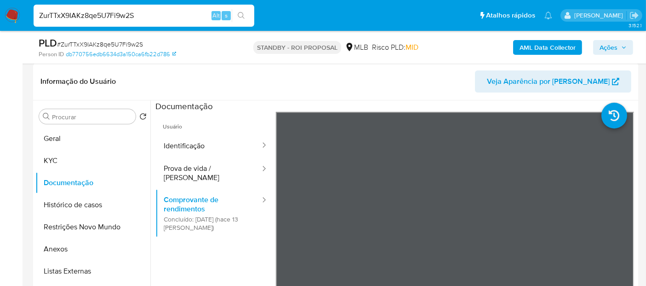
drag, startPoint x: 157, startPoint y: 12, endPoint x: 0, endPoint y: 14, distance: 157.3
click at [0, 14] on nav "Pausado Ver notificaciones ZurTTxX9IAKz8qe5U7Fi9w2S Alt s Atalhos rápidos Presi…" at bounding box center [323, 15] width 646 height 31
paste input "IMluvQkDLPXetLvCYw4fz0ad"
type input "IMluvQkDLPXetLvCYw4fz0ad"
click at [241, 12] on icon "search-icon" at bounding box center [241, 15] width 7 height 7
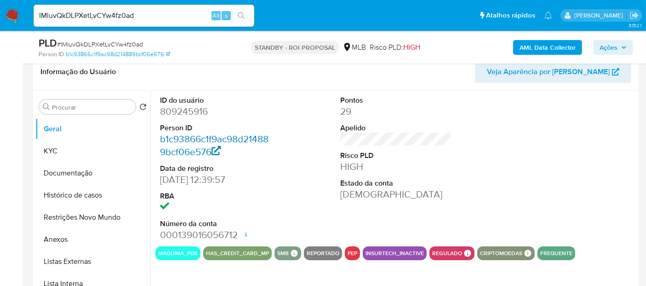
scroll to position [153, 0]
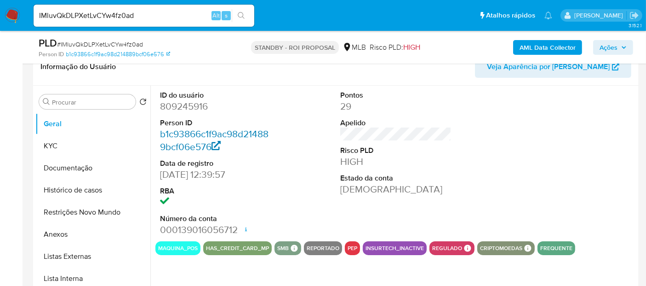
select select "10"
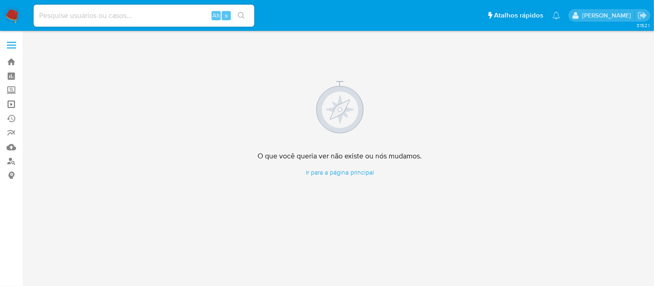
click at [11, 103] on link "Operações em massa" at bounding box center [54, 104] width 109 height 14
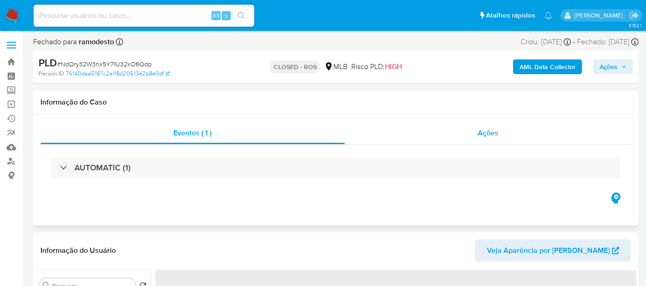
click at [487, 136] on span "Ações" at bounding box center [488, 132] width 21 height 11
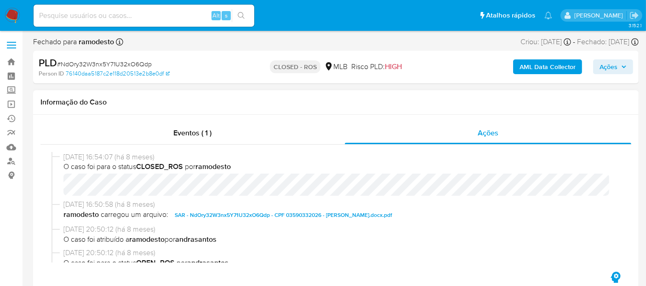
select select "10"
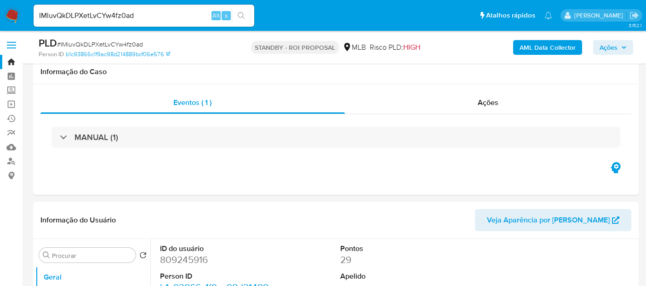
select select "10"
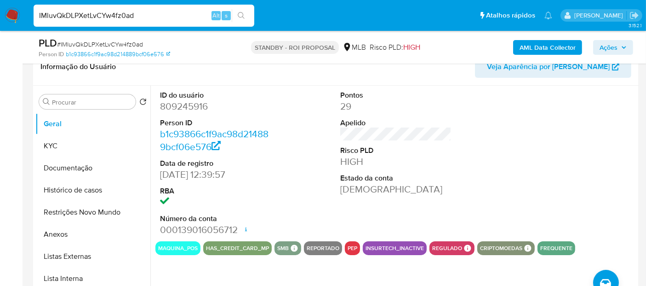
drag, startPoint x: 150, startPoint y: 16, endPoint x: 0, endPoint y: 17, distance: 150.4
click at [0, 17] on nav "Pausado Ver notificaciones IMluvQkDLPXetLvCYw4fz0ad Alt s Atalhos rápidos Presi…" at bounding box center [323, 15] width 646 height 31
paste input "TtpiSOJRzGkhJTKX1kTipr6C"
type input "TtpiSOJRzGkhJTKX1kTipr6C"
click at [244, 11] on button "search-icon" at bounding box center [241, 15] width 19 height 13
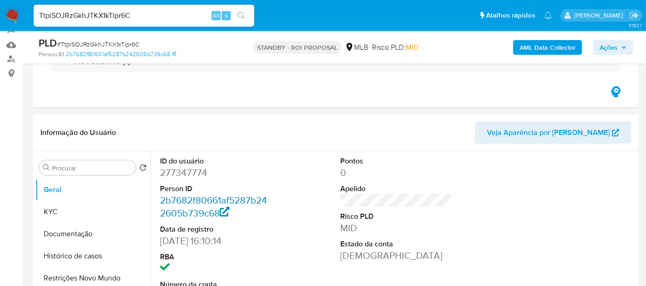
scroll to position [153, 0]
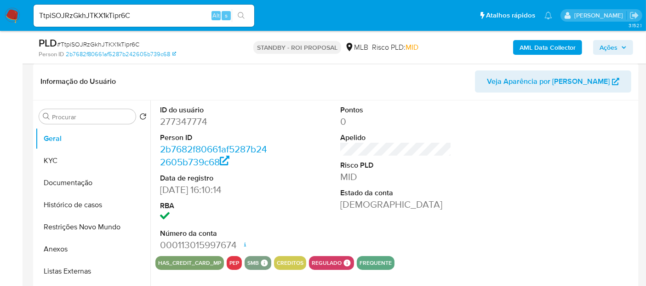
select select "10"
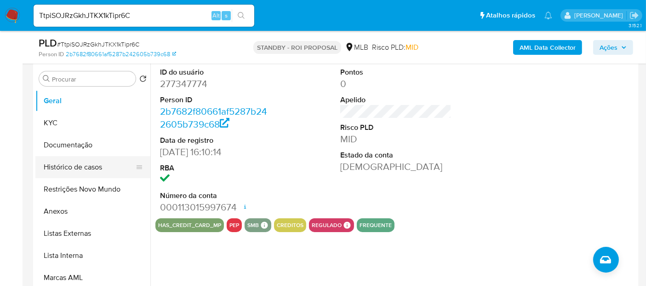
scroll to position [204, 0]
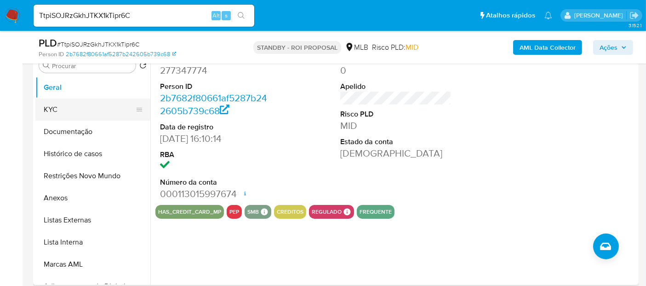
click at [57, 109] on button "KYC" at bounding box center [89, 109] width 108 height 22
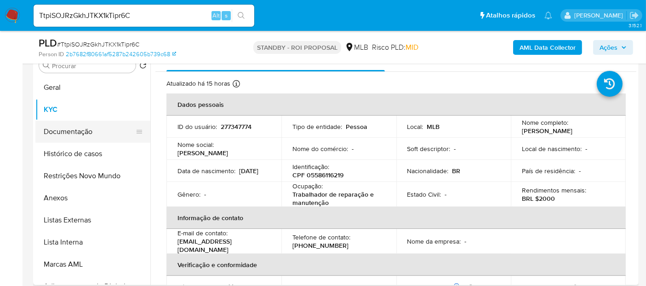
click at [80, 129] on button "Documentação" at bounding box center [89, 131] width 108 height 22
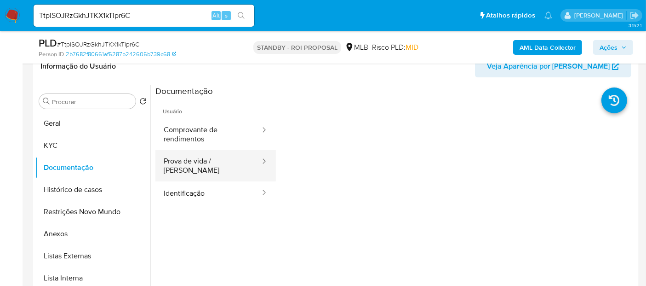
scroll to position [153, 0]
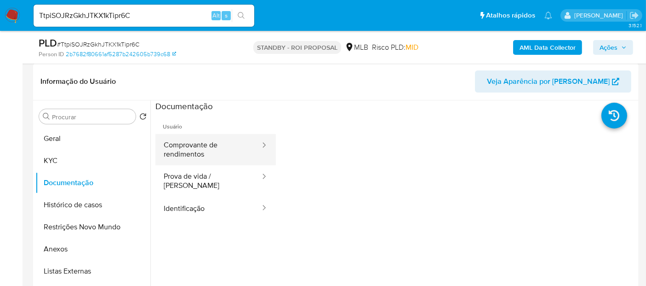
click at [215, 147] on button "Comprovante de rendimentos" at bounding box center [208, 149] width 106 height 31
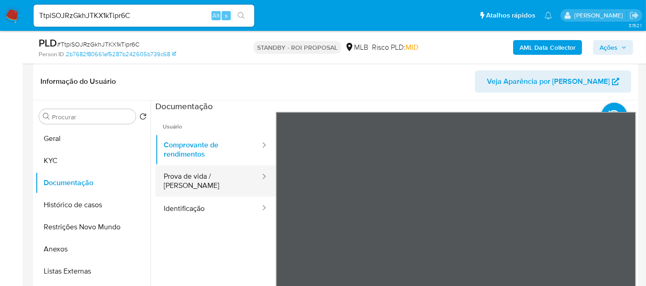
click at [210, 172] on button "Prova de vida / Selfie" at bounding box center [208, 180] width 106 height 31
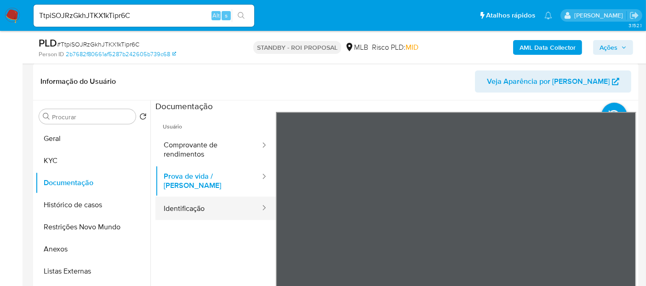
drag, startPoint x: 181, startPoint y: 193, endPoint x: 211, endPoint y: 193, distance: 29.4
click at [183, 196] on button "Identificação" at bounding box center [208, 207] width 106 height 23
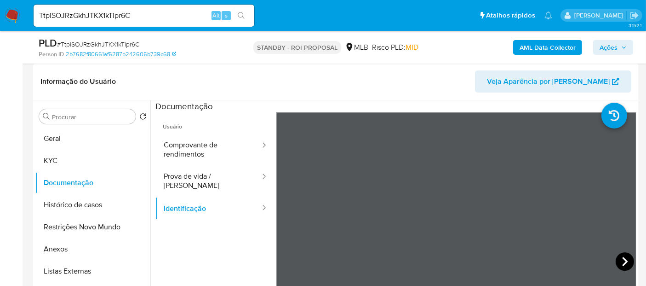
click at [622, 257] on icon at bounding box center [625, 261] width 6 height 9
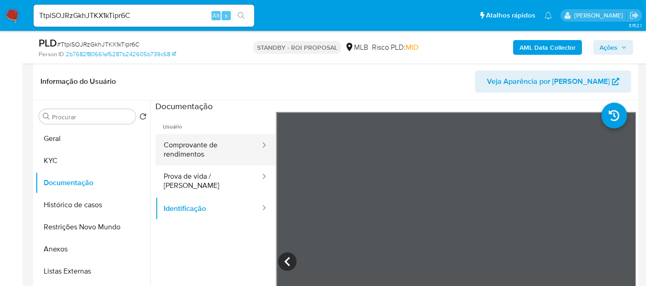
click at [191, 145] on button "Comprovante de rendimentos" at bounding box center [208, 149] width 106 height 31
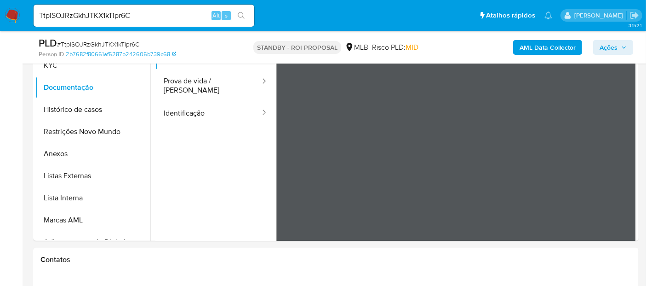
scroll to position [730, 0]
drag, startPoint x: 147, startPoint y: 11, endPoint x: 0, endPoint y: 14, distance: 147.2
click at [0, 14] on nav "Pausado Ver notificaciones TtpiSOJRzGkhJTKX1kTipr6C Alt s Atalhos rápidos Presi…" at bounding box center [323, 15] width 646 height 31
paste input "BOBfNlaMyoDC75W8iBGes8FQ"
type input "BOBfNlaMyoDC75W8iBGes8FQ"
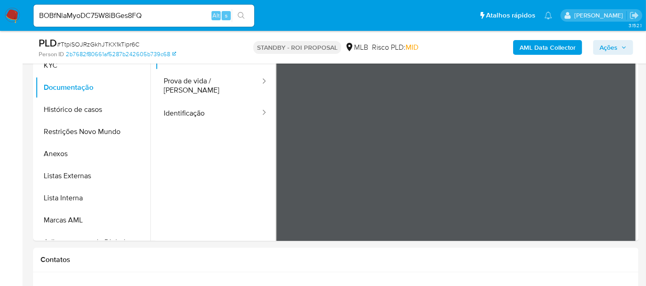
click at [242, 14] on icon "search-icon" at bounding box center [241, 15] width 7 height 7
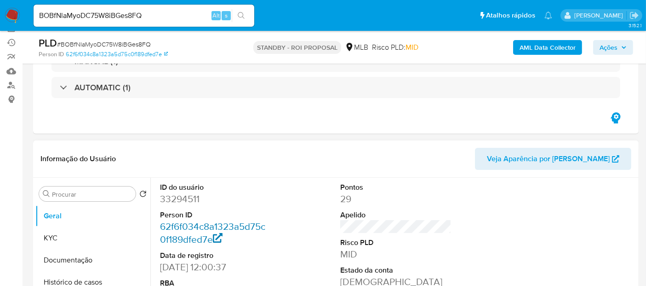
scroll to position [102, 0]
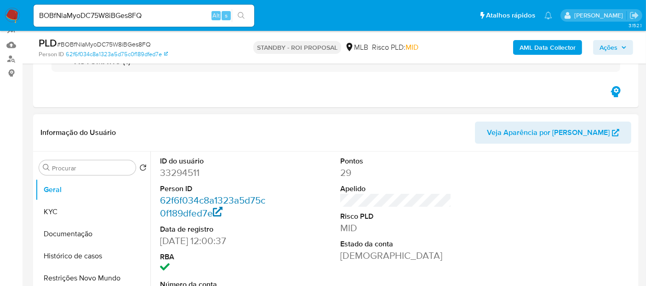
select select "10"
drag, startPoint x: 74, startPoint y: 211, endPoint x: 98, endPoint y: 211, distance: 23.9
click at [74, 211] on button "KYC" at bounding box center [89, 212] width 108 height 22
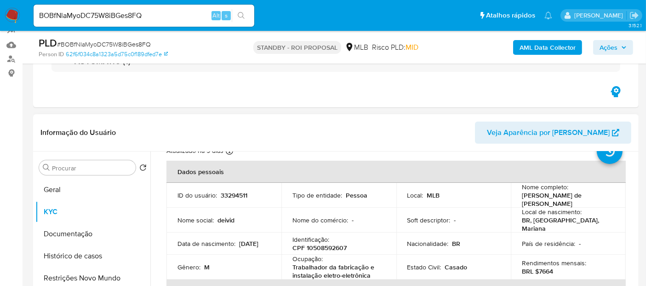
scroll to position [51, 0]
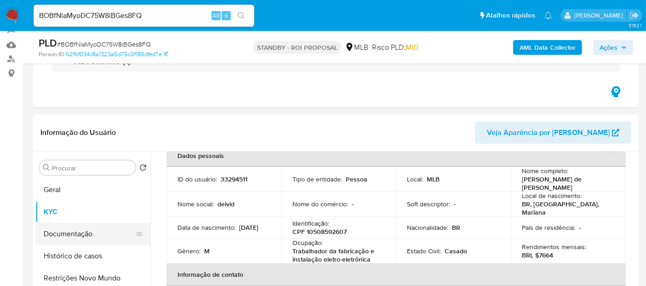
drag, startPoint x: 64, startPoint y: 233, endPoint x: 118, endPoint y: 226, distance: 54.6
click at [64, 233] on button "Documentação" at bounding box center [89, 234] width 108 height 22
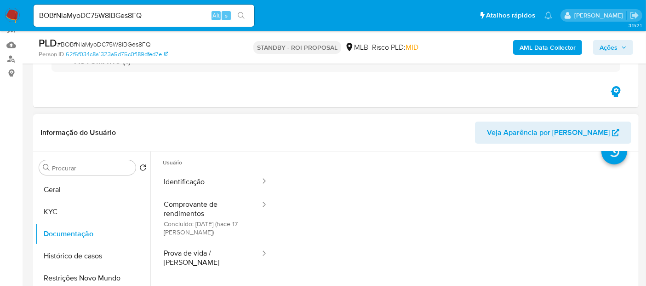
scroll to position [0, 0]
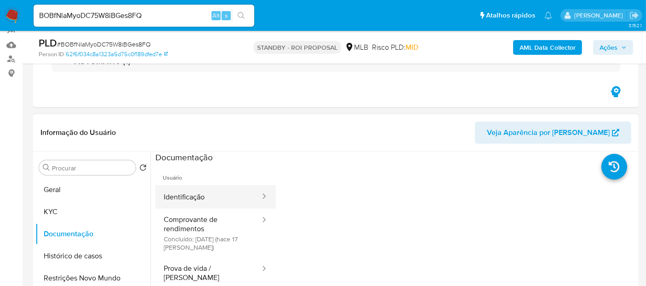
click at [195, 197] on button "Identificação" at bounding box center [208, 196] width 106 height 23
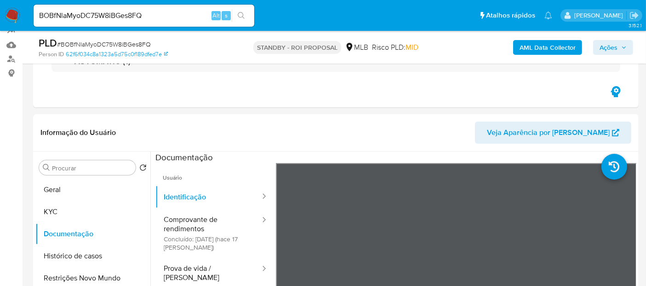
scroll to position [217, 0]
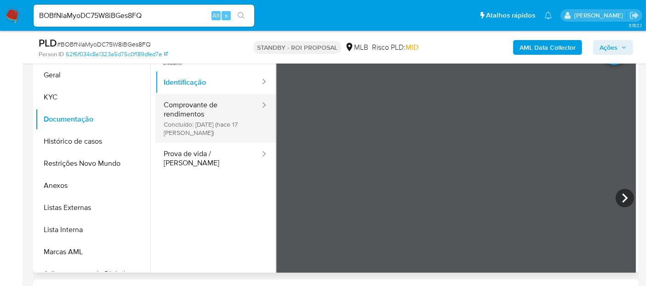
click at [202, 108] on button "Comprovante de rendimentos Concluído: 27/07/2025 (hace 17 días)" at bounding box center [208, 118] width 106 height 49
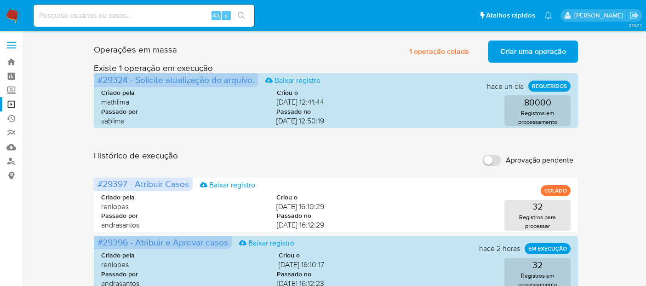
click at [10, 103] on link "Operações em massa" at bounding box center [54, 104] width 109 height 14
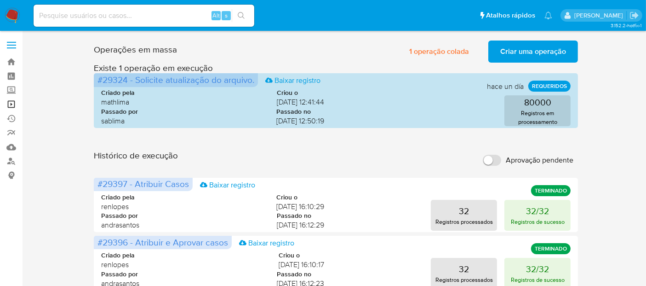
click at [11, 100] on link "Operações em massa" at bounding box center [54, 104] width 109 height 14
click at [541, 49] on span "Criar uma operação" at bounding box center [533, 51] width 66 height 20
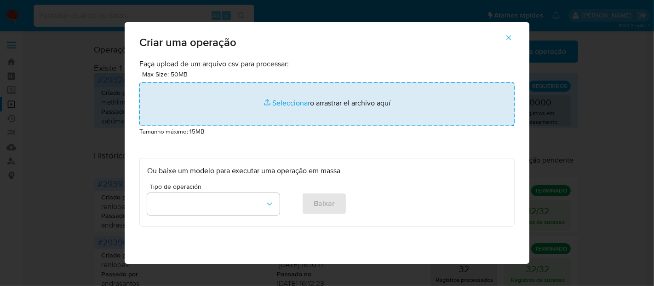
click at [283, 102] on input "file" at bounding box center [326, 104] width 375 height 44
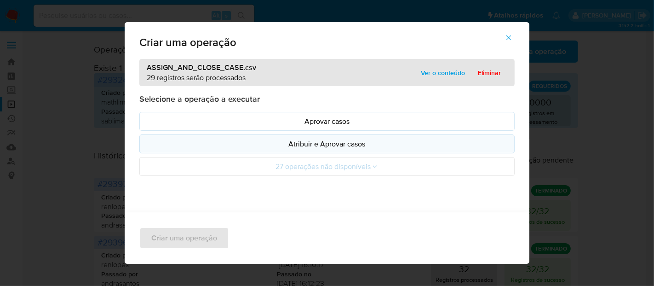
click at [335, 145] on p "Atribuir e Aprovar casos" at bounding box center [327, 143] width 360 height 11
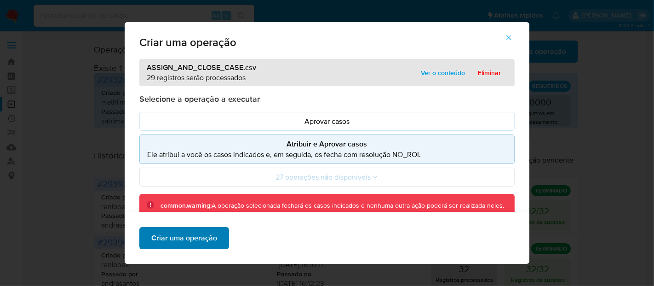
click at [194, 241] on span "Criar uma operação" at bounding box center [184, 238] width 66 height 20
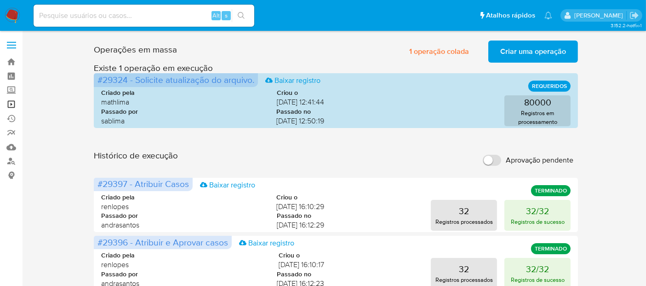
click at [11, 102] on link "Operações em massa" at bounding box center [54, 104] width 109 height 14
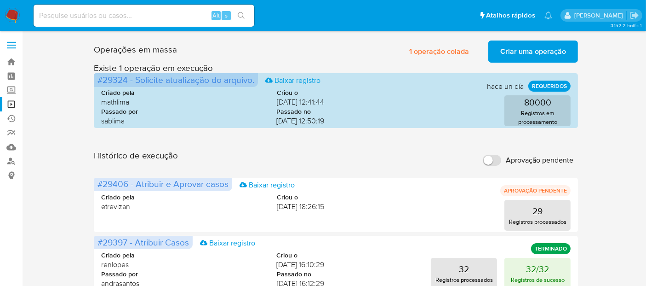
click at [540, 49] on span "Criar uma operação" at bounding box center [533, 51] width 66 height 20
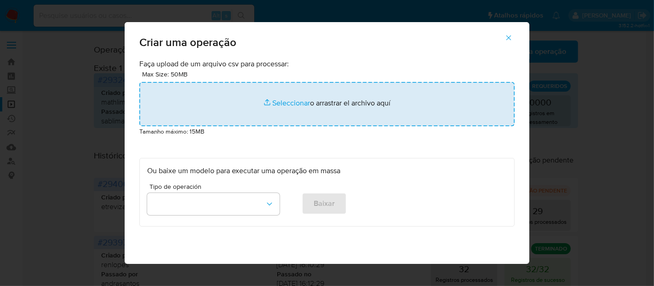
click at [285, 102] on input "file" at bounding box center [326, 104] width 375 height 44
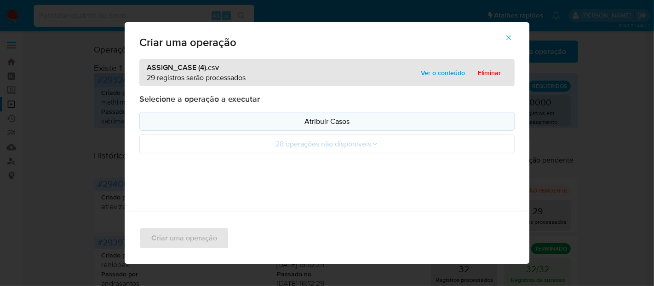
click at [332, 120] on p "Atribuir Casos" at bounding box center [327, 121] width 360 height 11
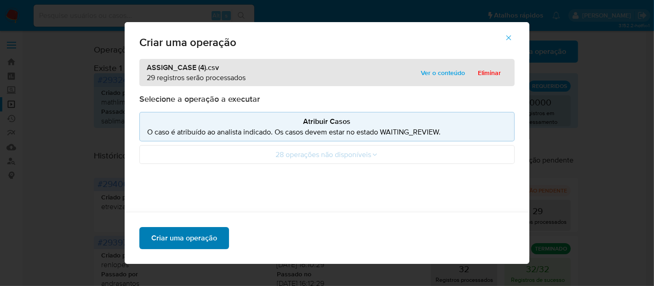
click at [188, 241] on span "Criar uma operação" at bounding box center [184, 238] width 66 height 20
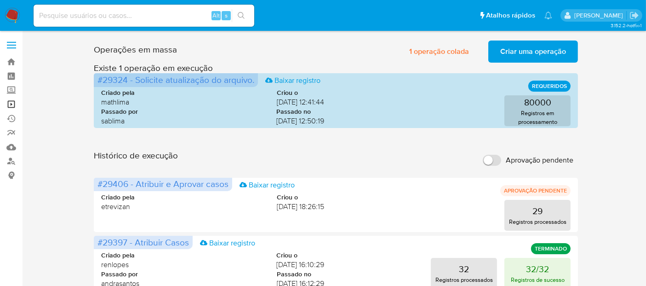
click at [10, 103] on link "Operações em massa" at bounding box center [54, 104] width 109 height 14
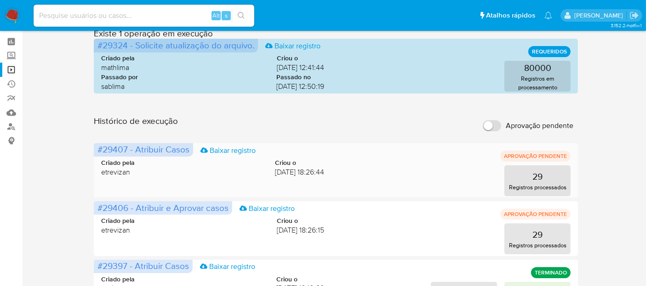
scroll to position [51, 0]
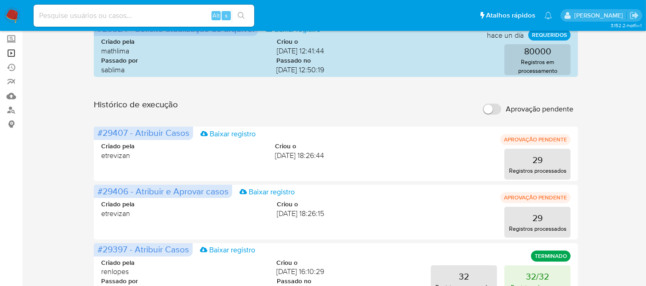
click at [12, 51] on link "Operações em massa" at bounding box center [54, 53] width 109 height 14
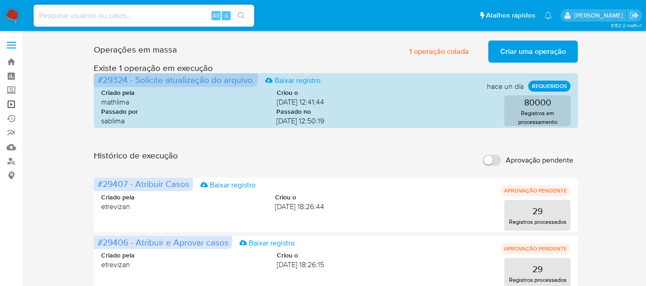
click at [11, 102] on link "Operações em massa" at bounding box center [54, 104] width 109 height 14
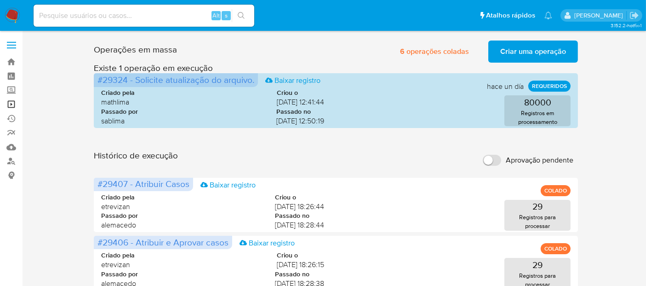
click at [9, 102] on link "Operações em massa" at bounding box center [54, 104] width 109 height 14
click at [10, 103] on link "Operações em massa" at bounding box center [54, 104] width 109 height 14
